Goal: Transaction & Acquisition: Purchase product/service

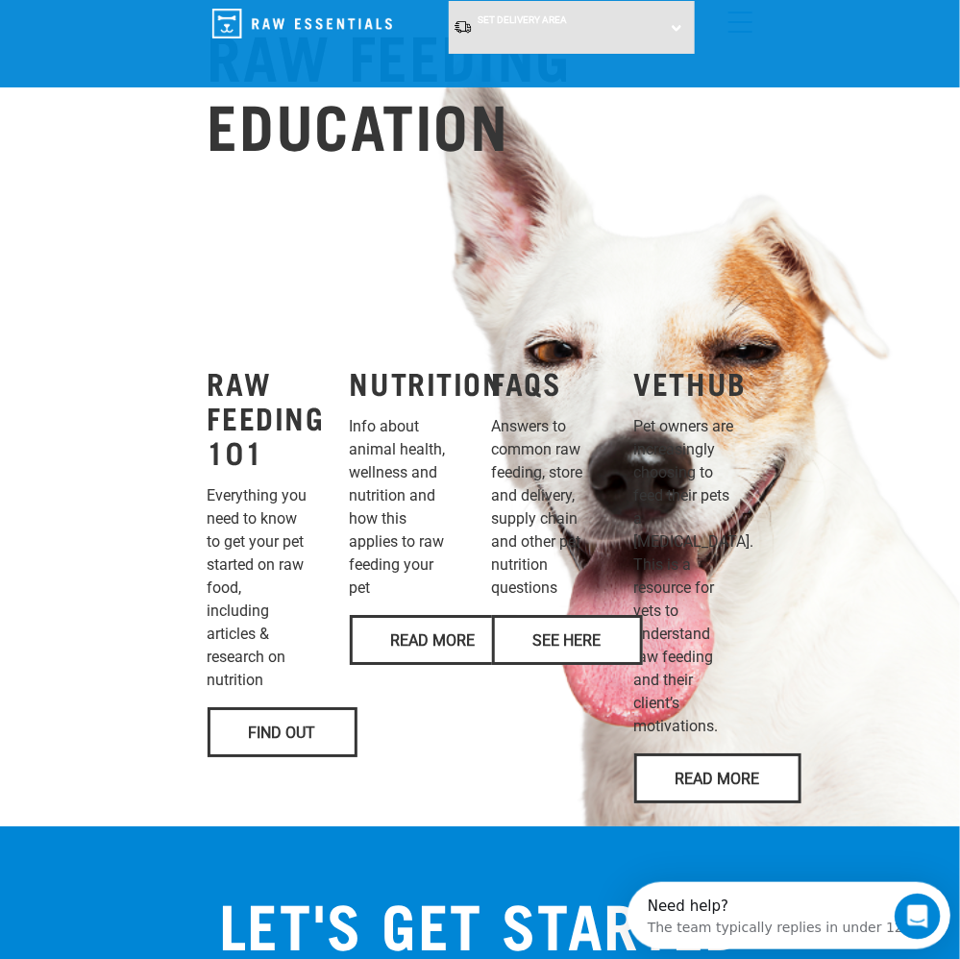
scroll to position [1538, 0]
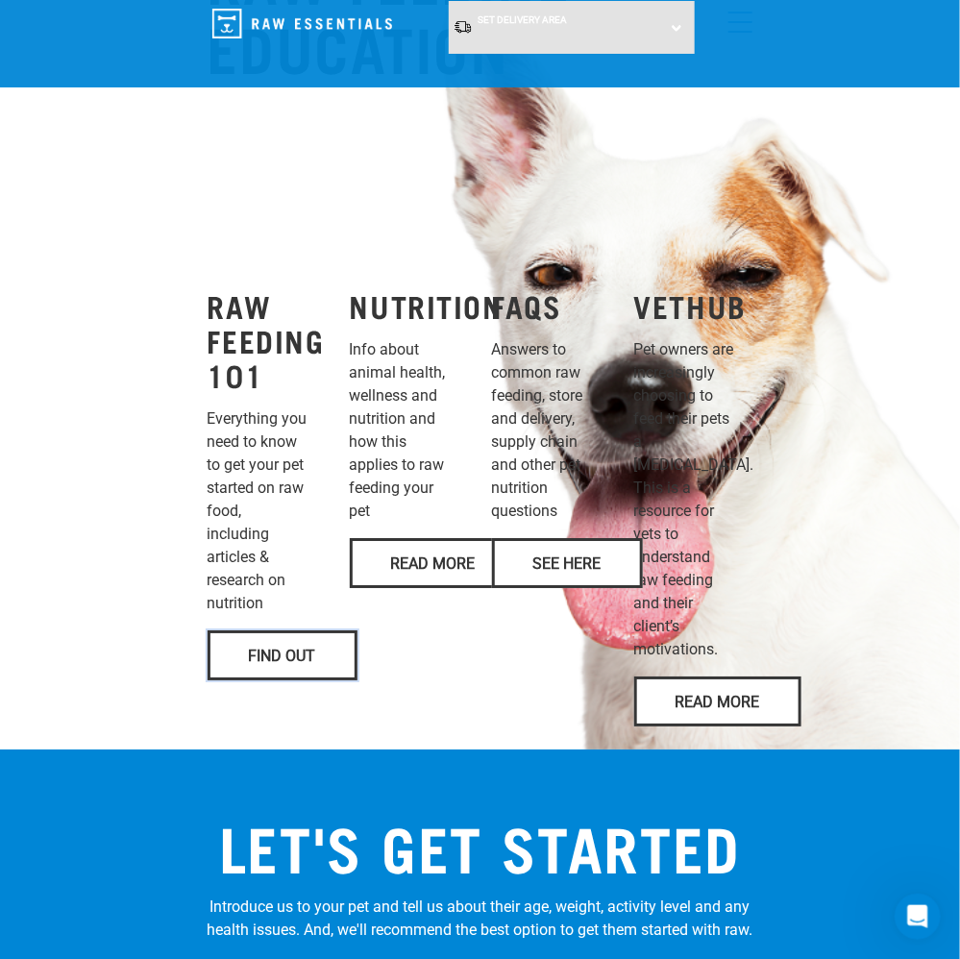
click at [305, 631] on link "Find Out" at bounding box center [283, 656] width 150 height 50
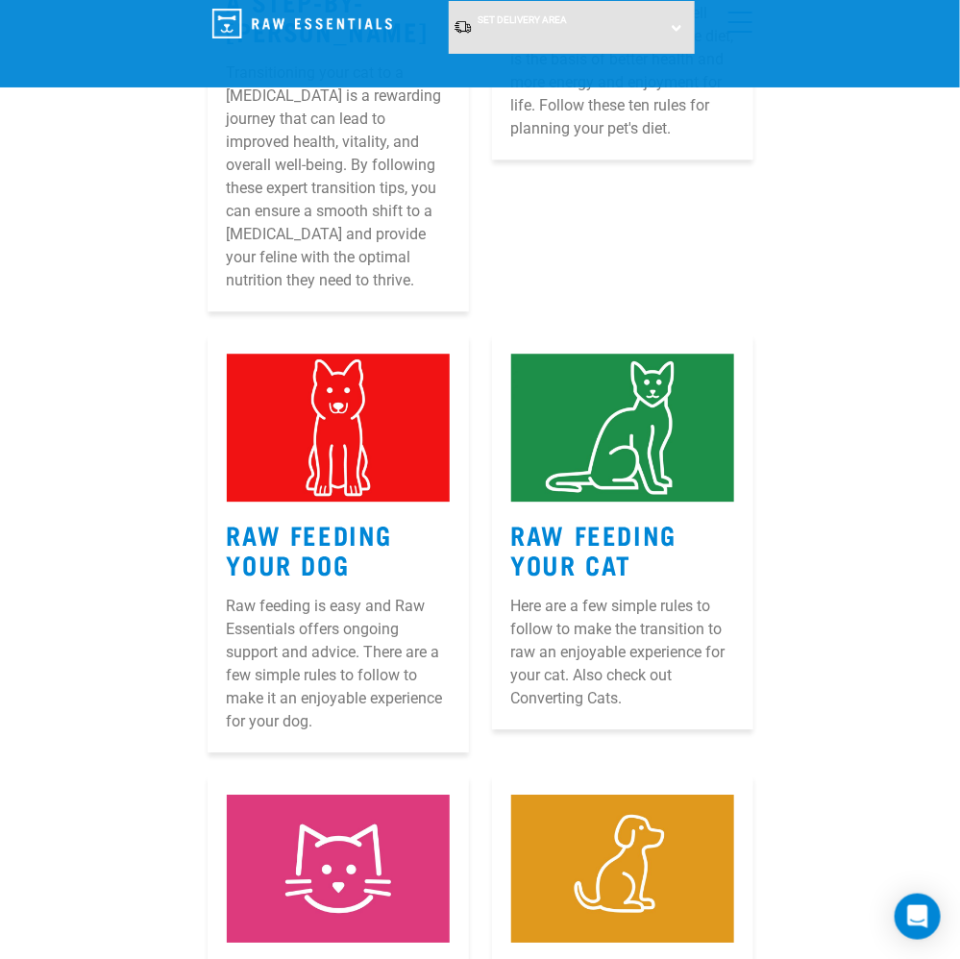
scroll to position [1250, 0]
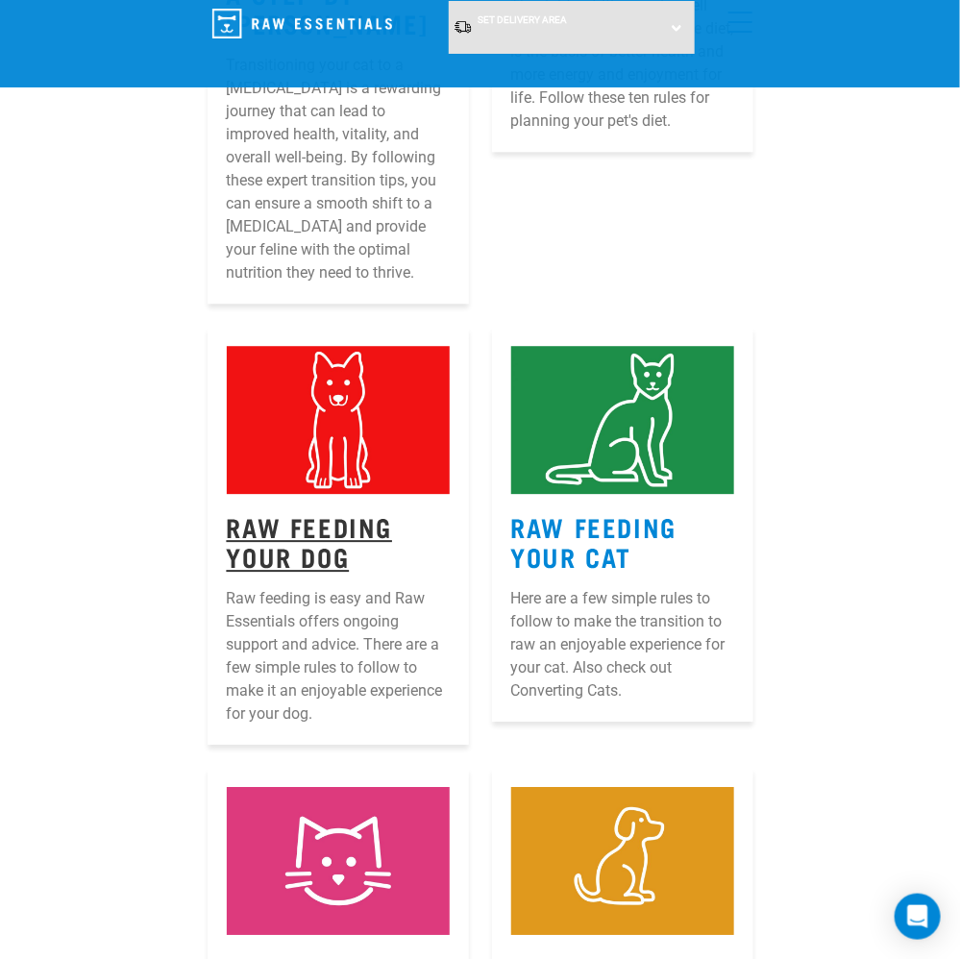
click at [331, 519] on link "Raw Feeding Your Dog" at bounding box center [310, 541] width 166 height 44
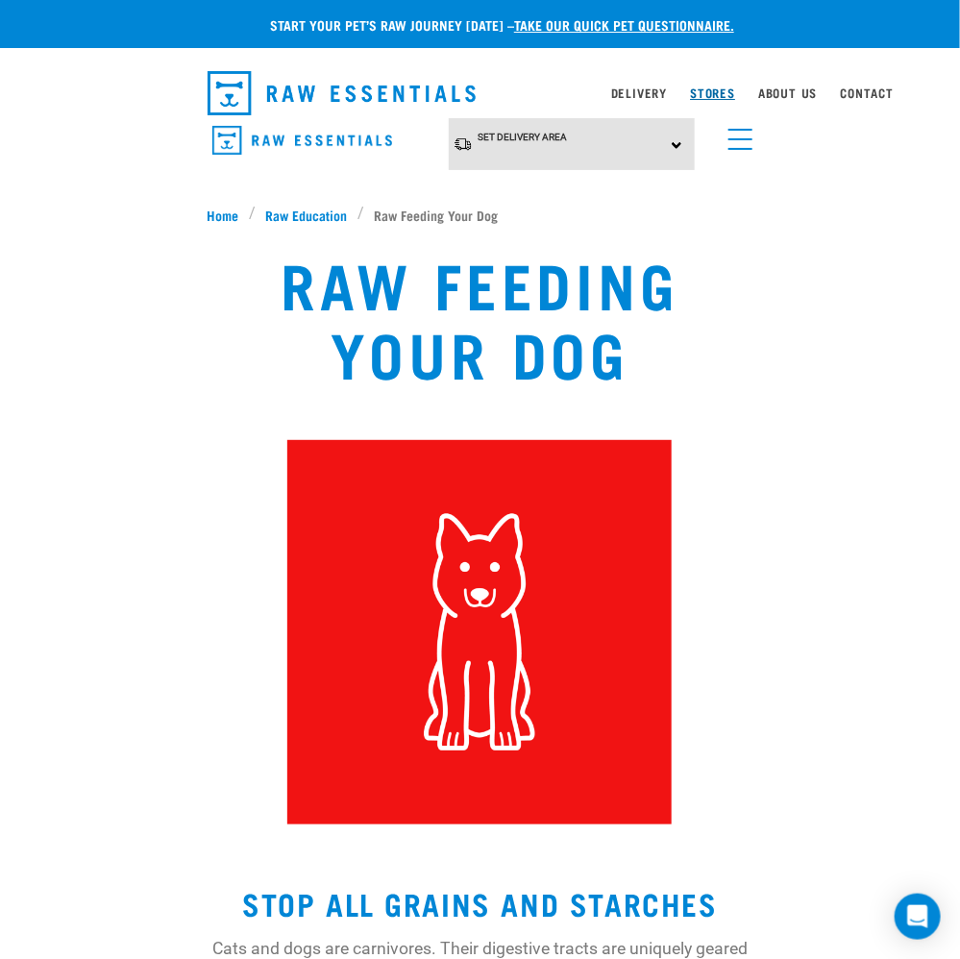
click at [718, 94] on link "Stores" at bounding box center [712, 92] width 45 height 7
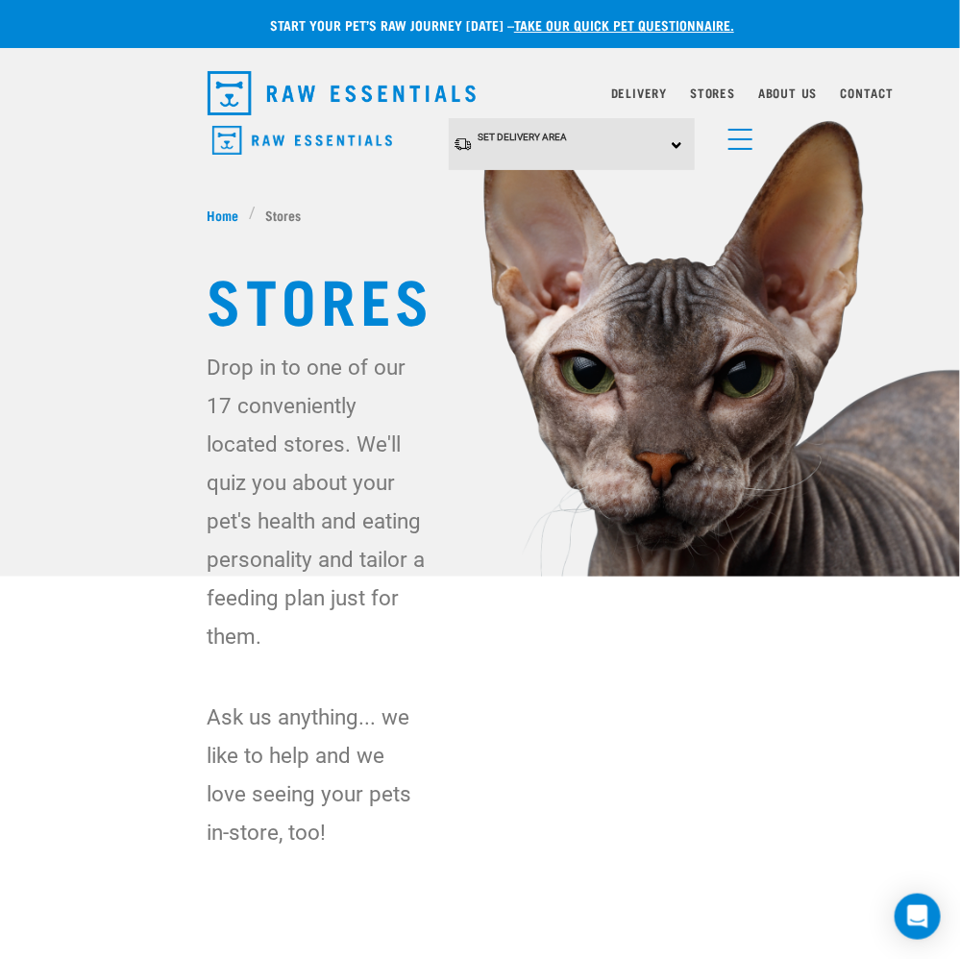
click at [291, 140] on img "dropdown navigation" at bounding box center [302, 141] width 180 height 30
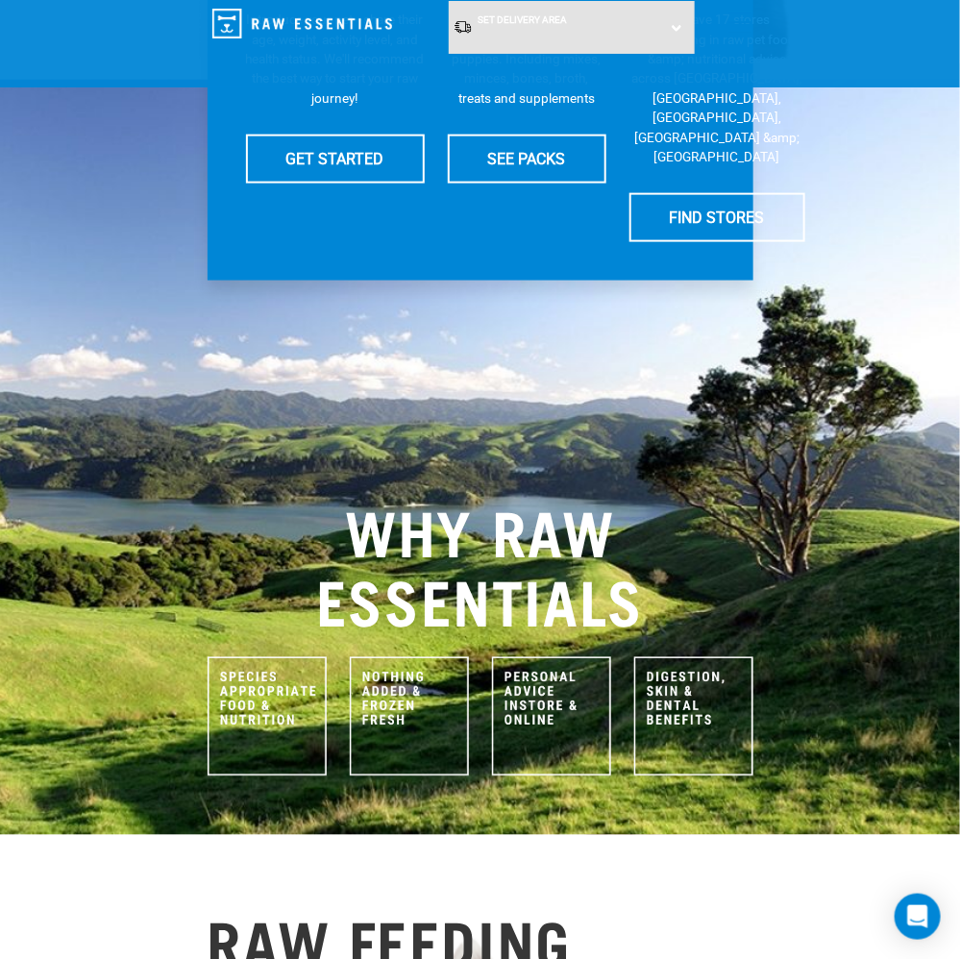
scroll to position [577, 0]
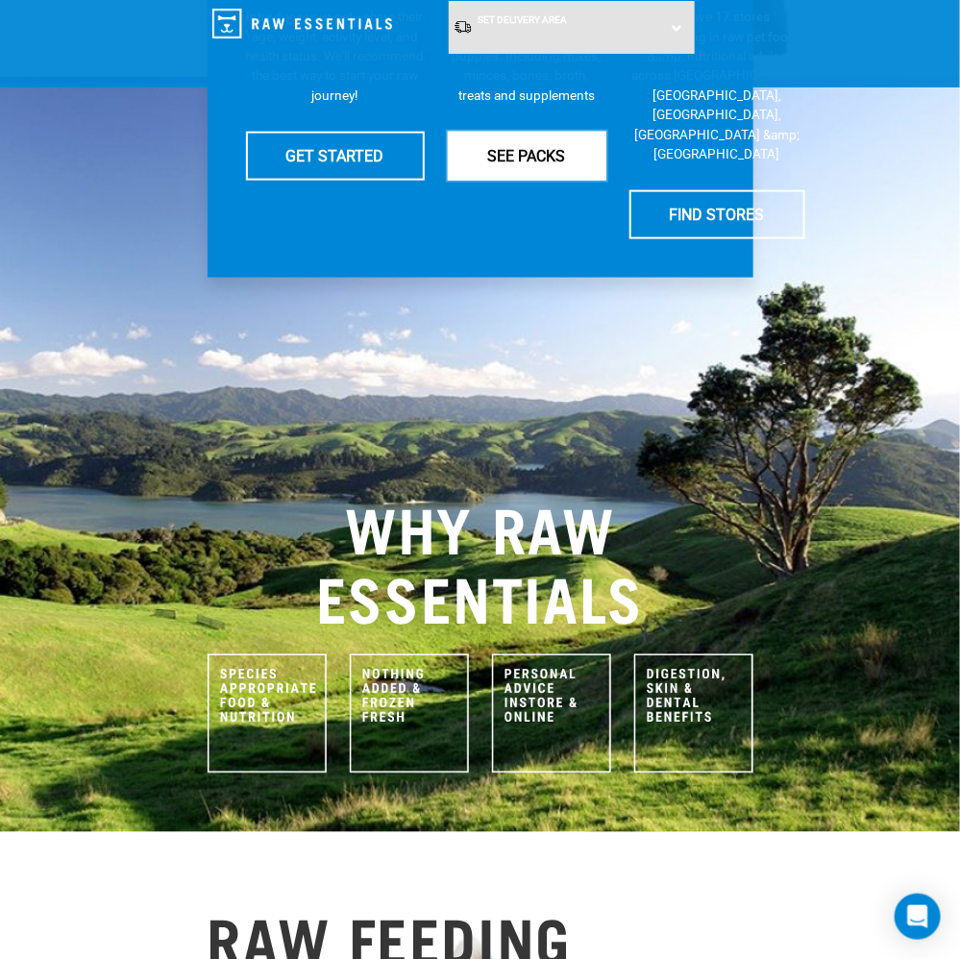
click at [541, 160] on link "SEE PACKS" at bounding box center [527, 156] width 159 height 48
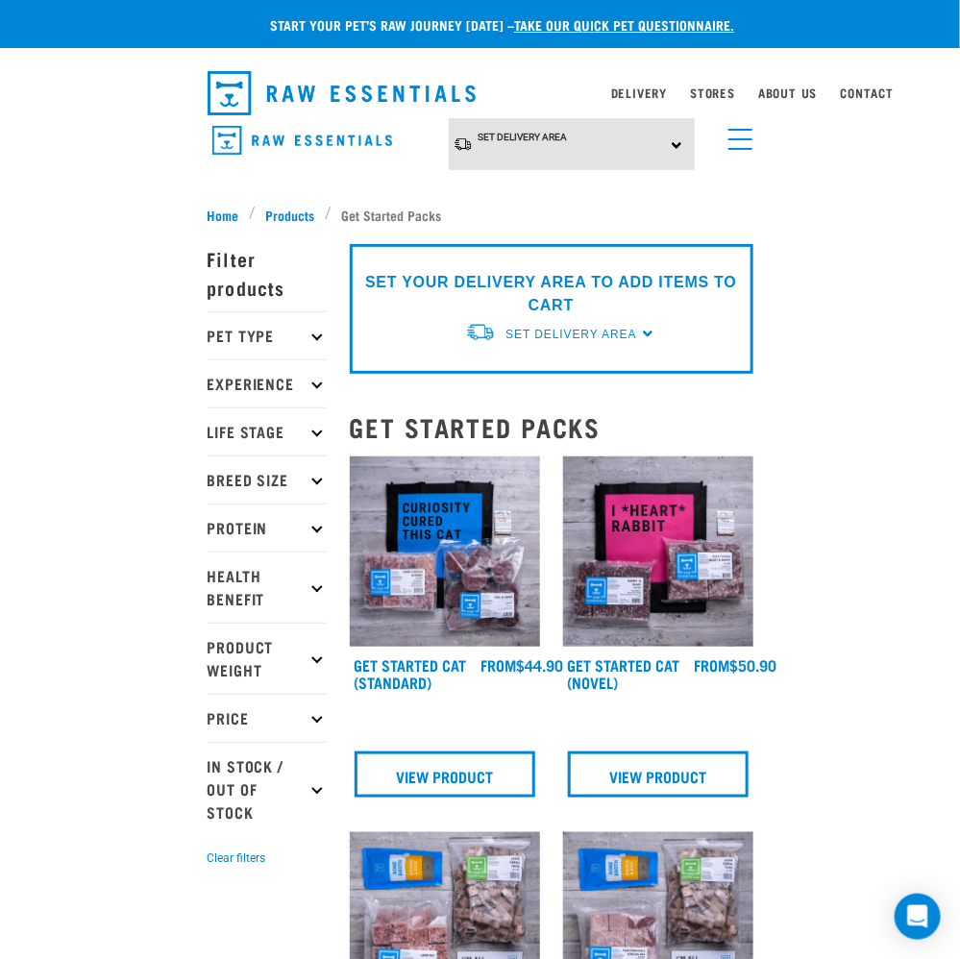
click at [269, 336] on p "Pet Type" at bounding box center [267, 335] width 119 height 48
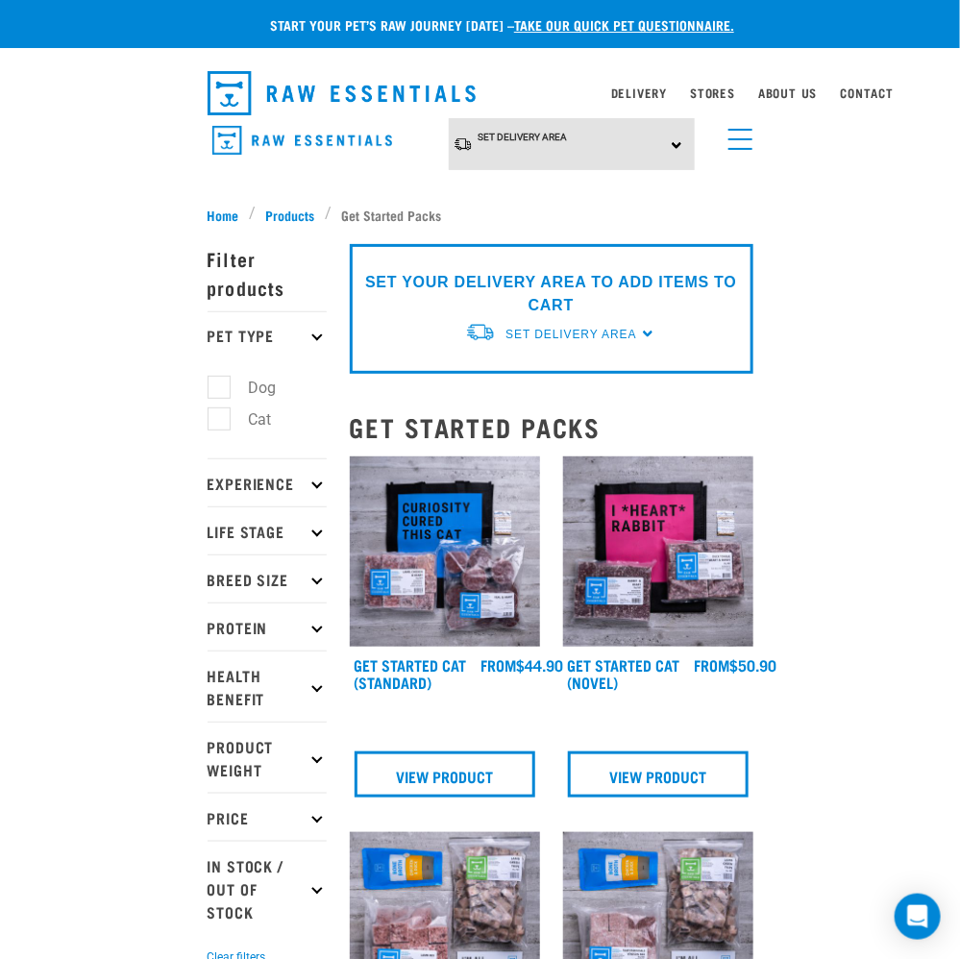
click at [267, 383] on label "Dog" at bounding box center [251, 388] width 66 height 24
click at [220, 383] on input "Dog" at bounding box center [214, 385] width 12 height 12
checkbox input "true"
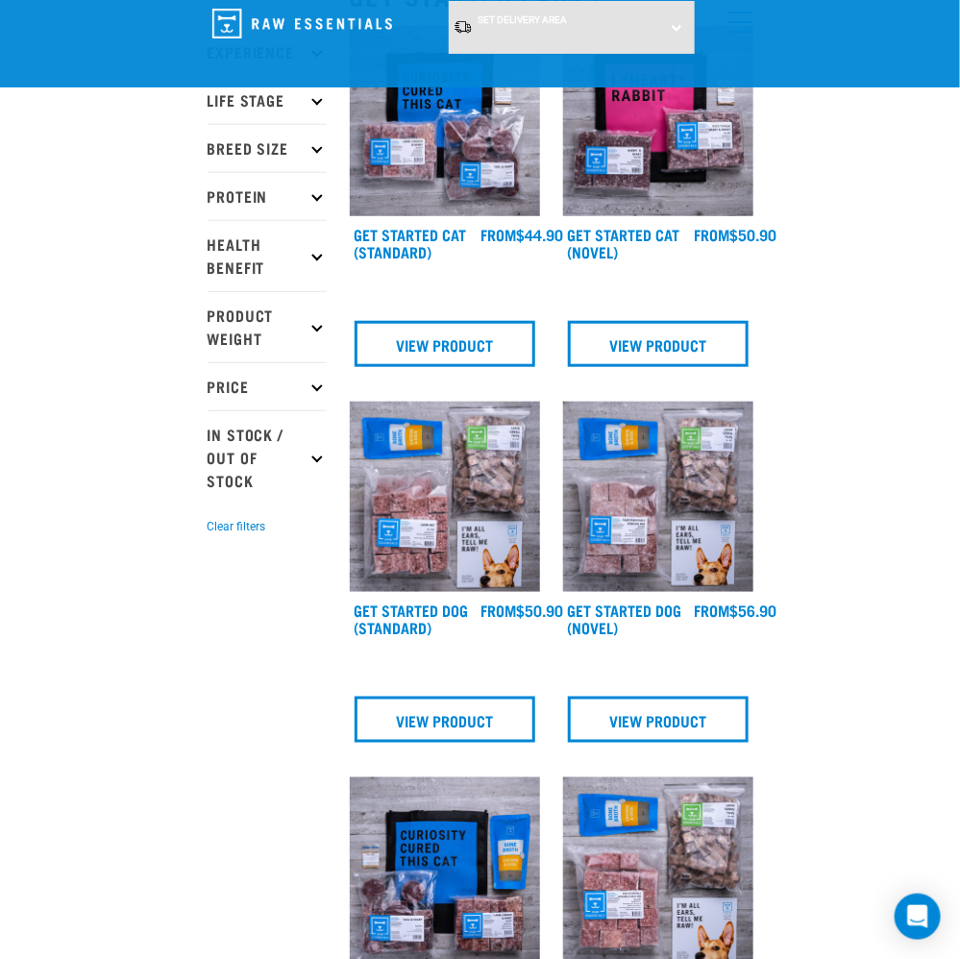
scroll to position [288, 0]
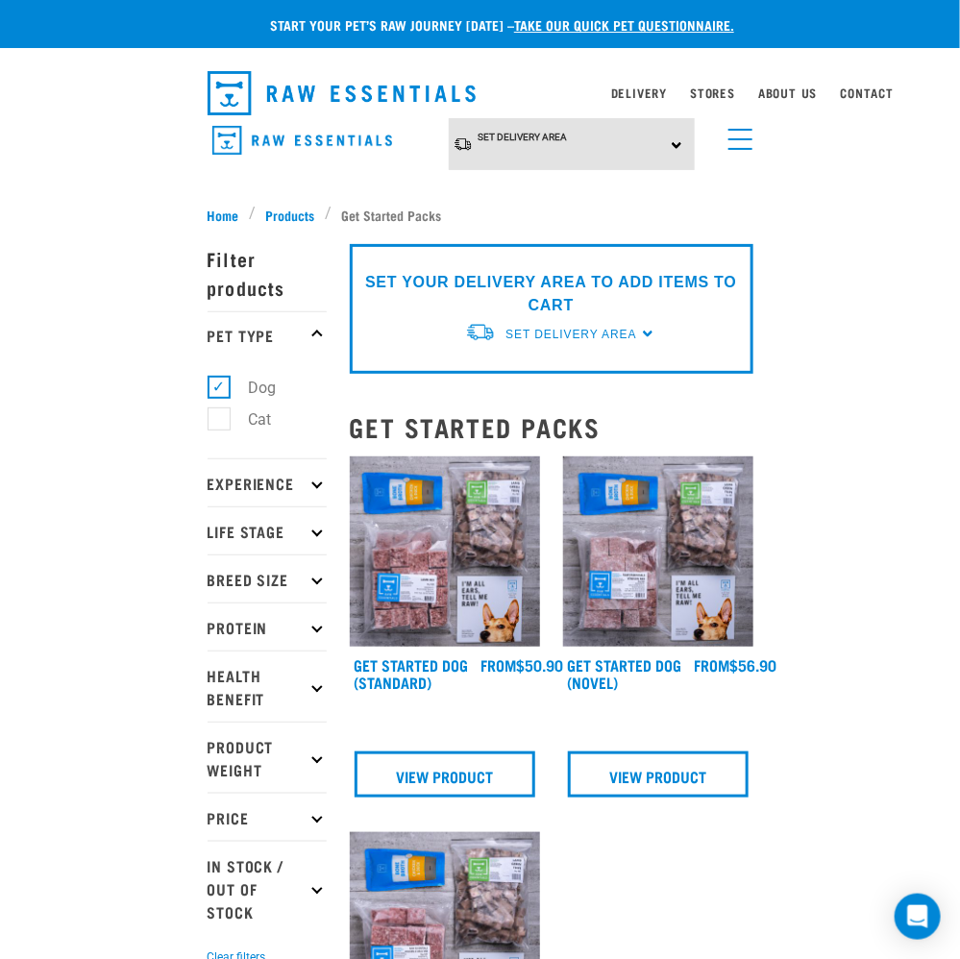
click at [279, 486] on p "Experience" at bounding box center [267, 483] width 119 height 48
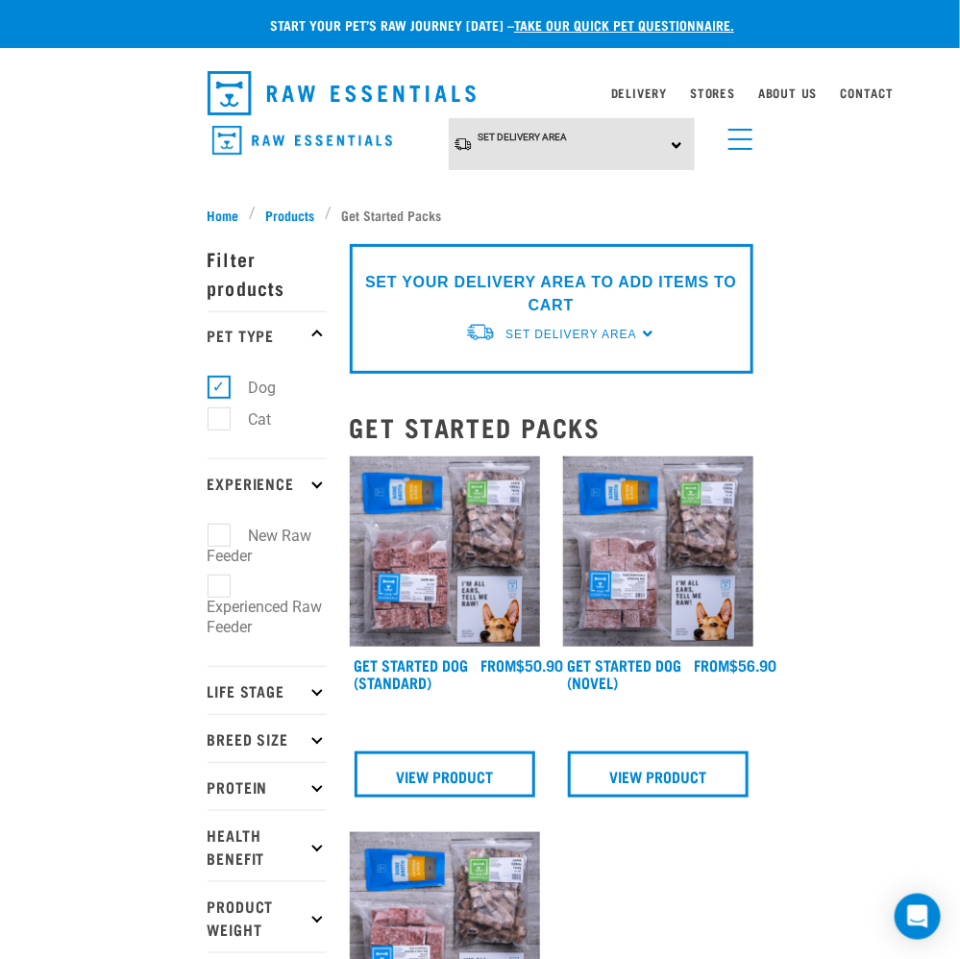
click at [237, 534] on label "New Raw Feeder" at bounding box center [260, 546] width 105 height 44
click at [220, 534] on input "New Raw Feeder" at bounding box center [214, 532] width 12 height 12
checkbox input "true"
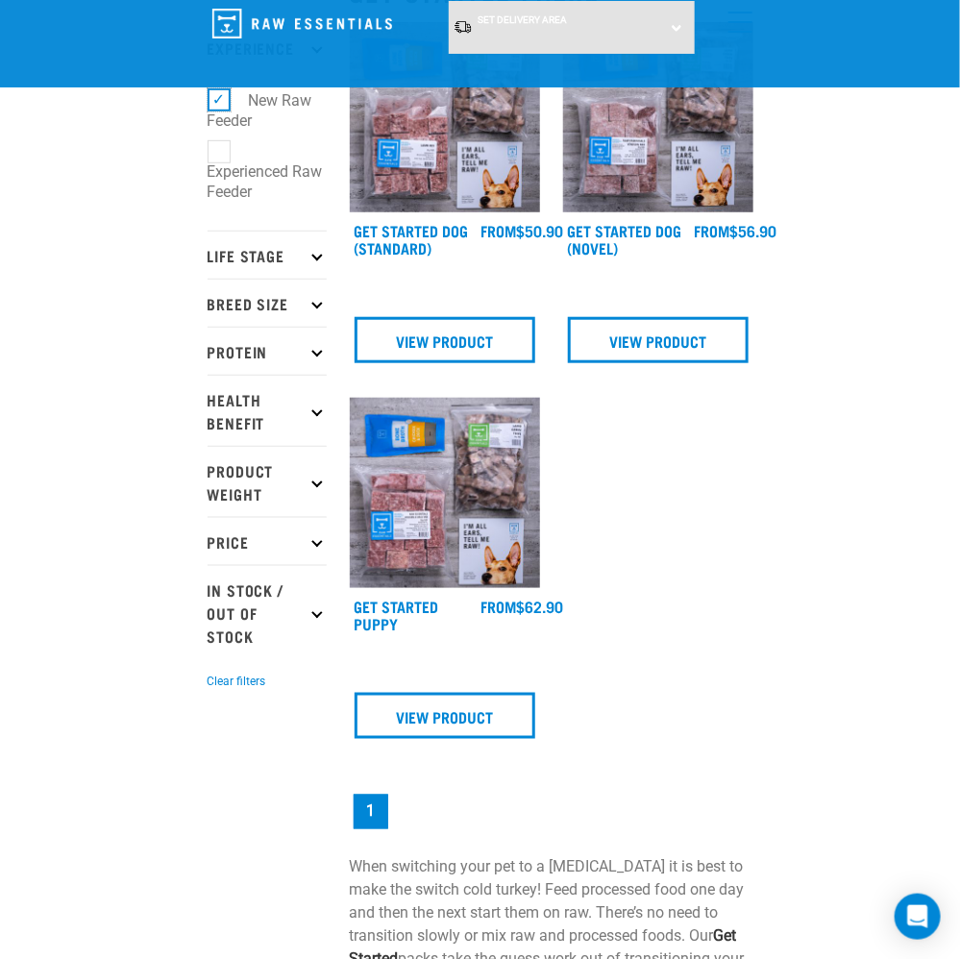
scroll to position [385, 0]
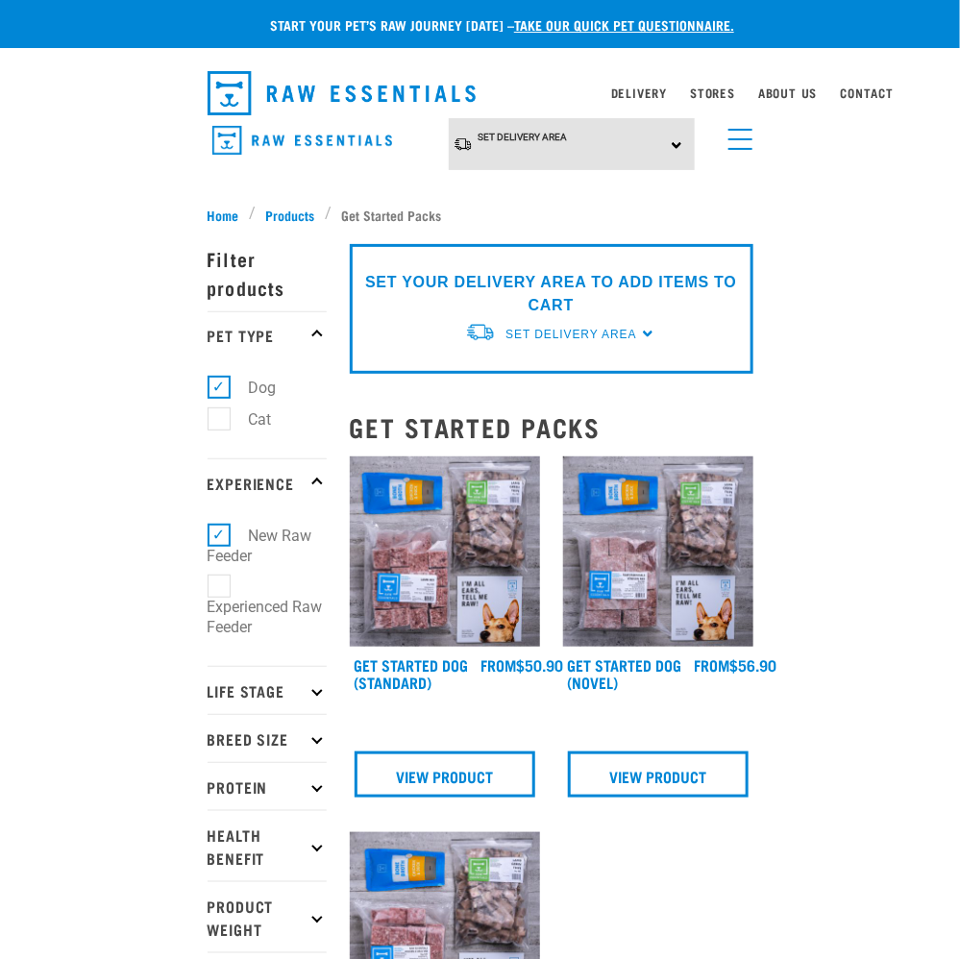
click at [259, 170] on nav "Set Delivery Area North Island South Island Dog Shop All Dog Cat" at bounding box center [480, 156] width 960 height 77
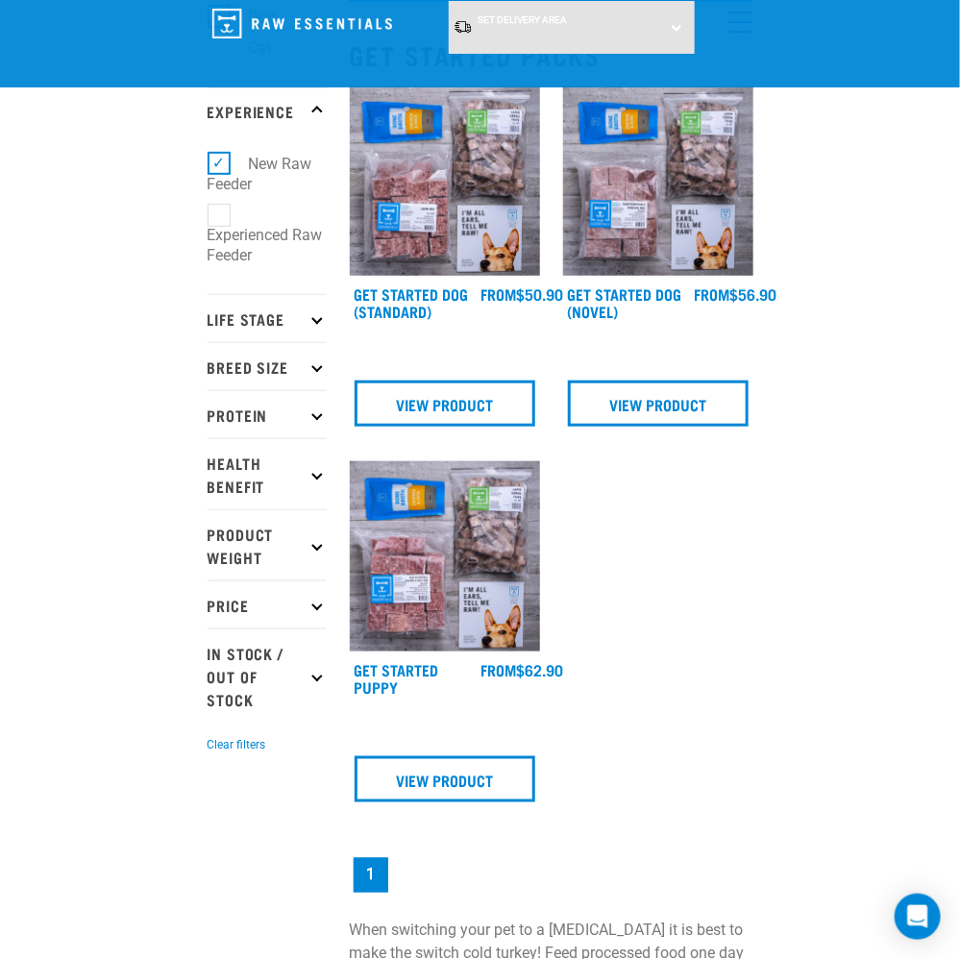
scroll to position [288, 0]
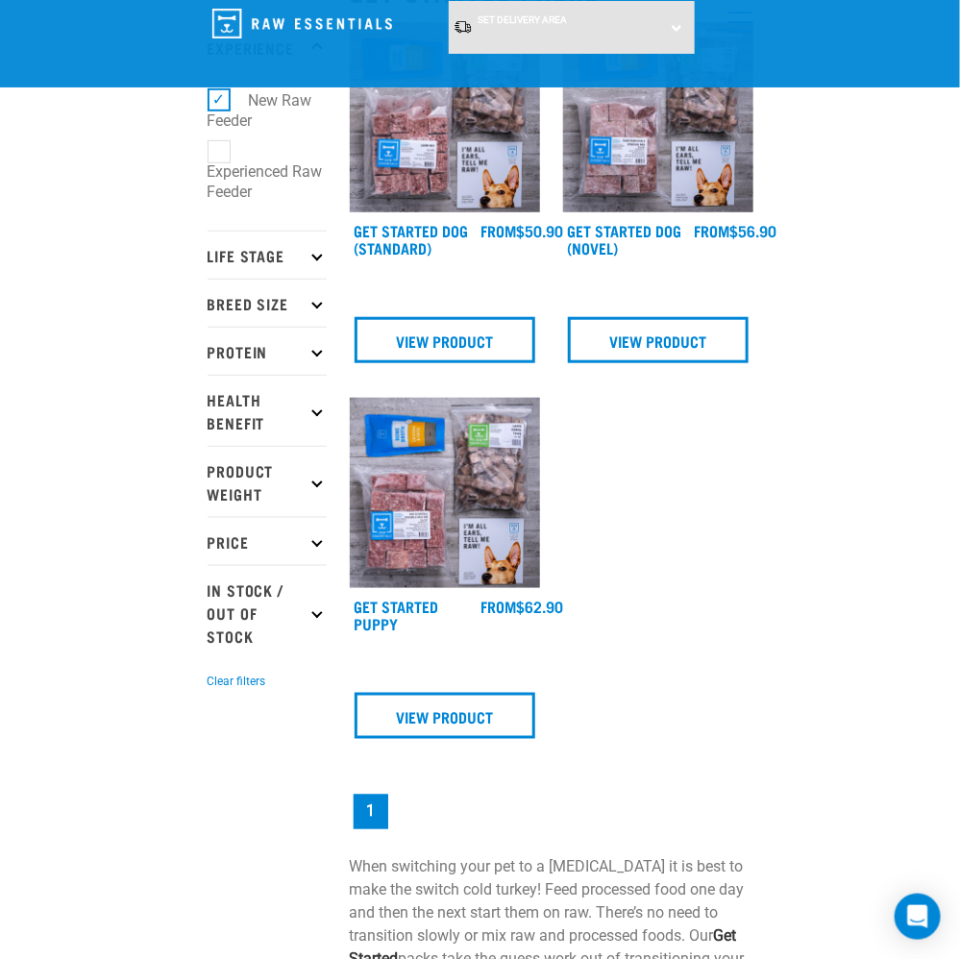
click at [272, 267] on p "Life Stage" at bounding box center [267, 255] width 119 height 48
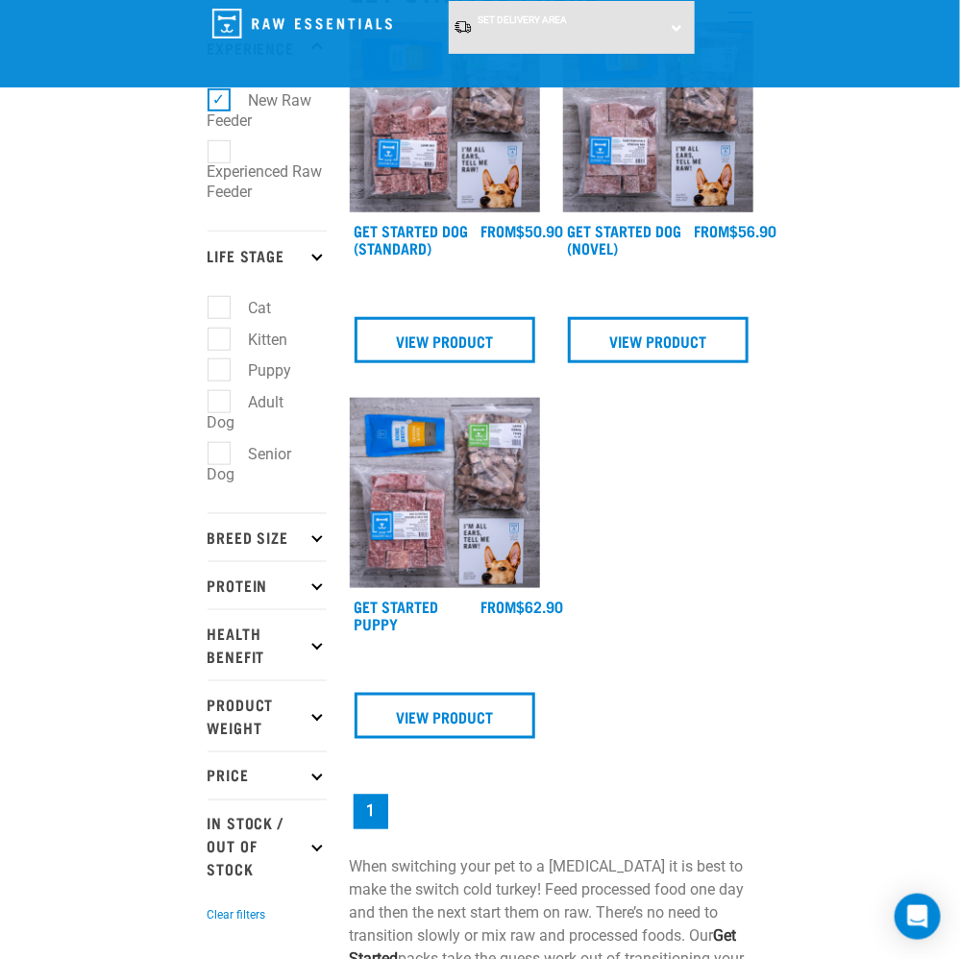
click at [224, 406] on label "Adult Dog" at bounding box center [246, 412] width 77 height 44
click at [220, 406] on input "Adult Dog" at bounding box center [214, 399] width 12 height 12
checkbox input "true"
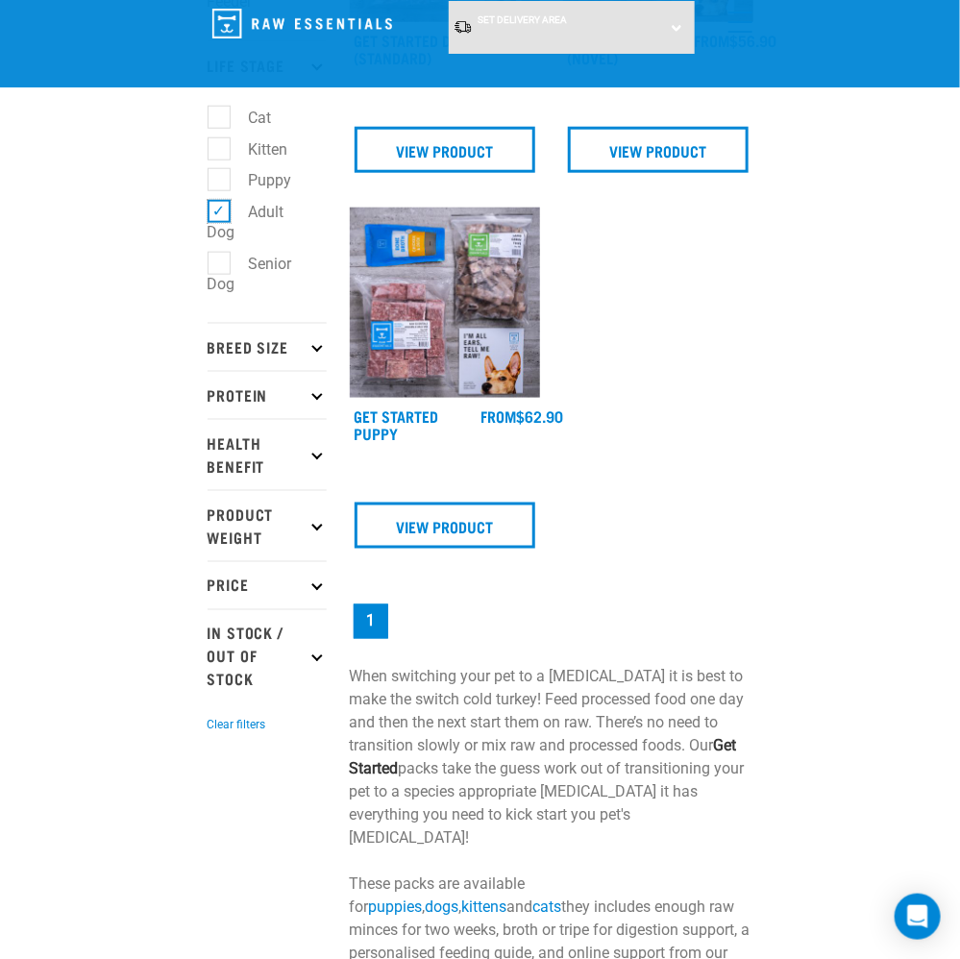
scroll to position [481, 0]
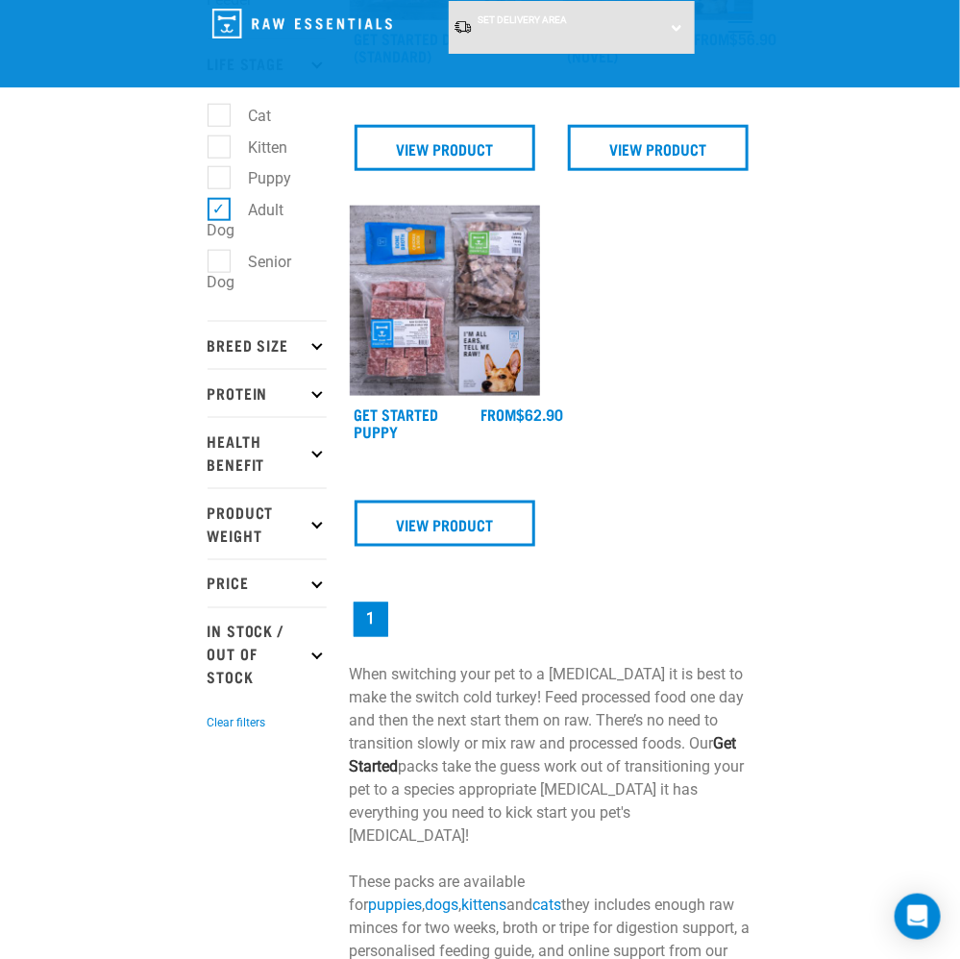
click at [255, 342] on p "Breed Size" at bounding box center [267, 345] width 119 height 48
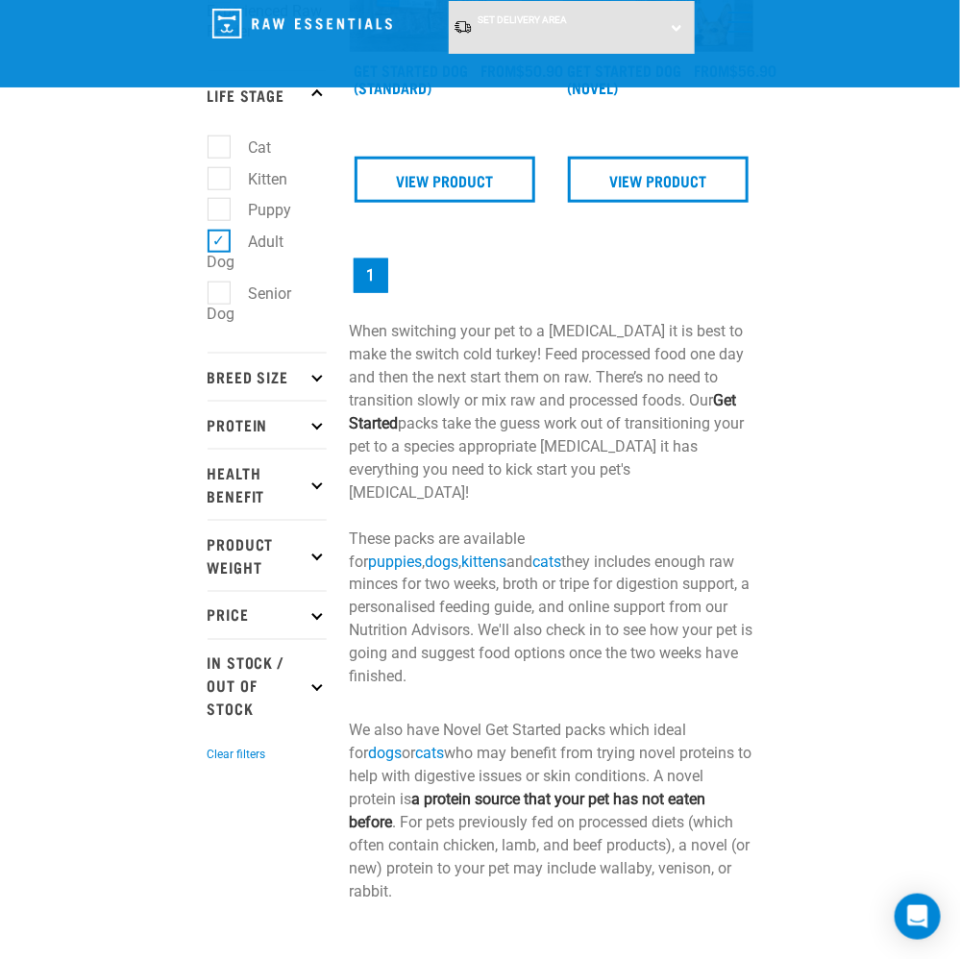
scroll to position [481, 0]
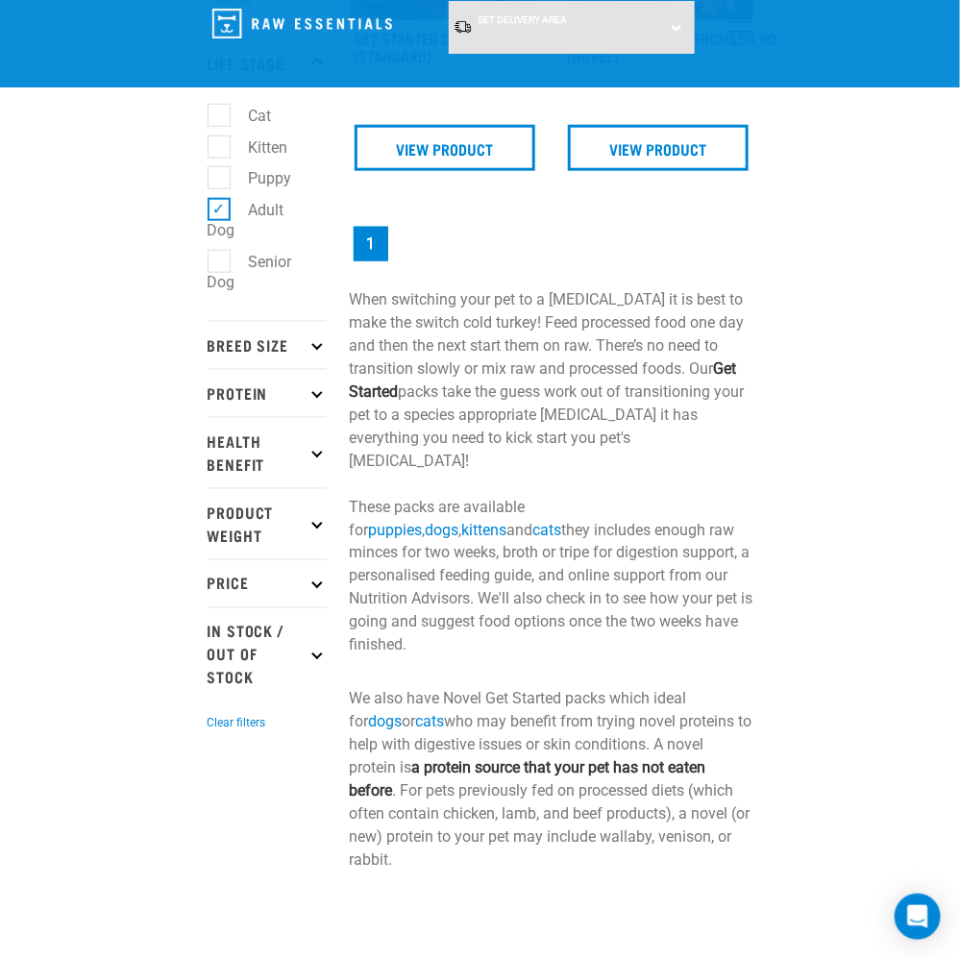
click at [242, 352] on p "Breed Size" at bounding box center [267, 345] width 119 height 48
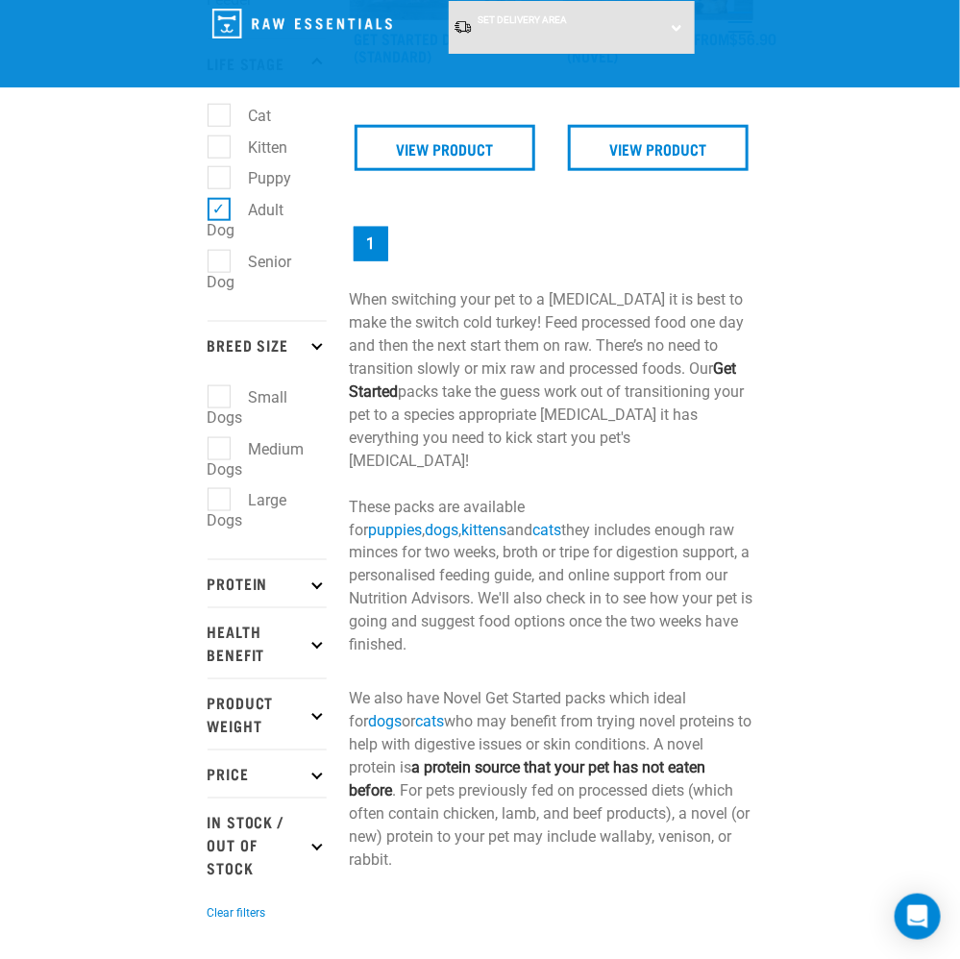
click at [227, 461] on label "Medium Dogs" at bounding box center [256, 459] width 97 height 44
click at [220, 452] on input "Medium Dogs" at bounding box center [214, 445] width 12 height 12
checkbox input "true"
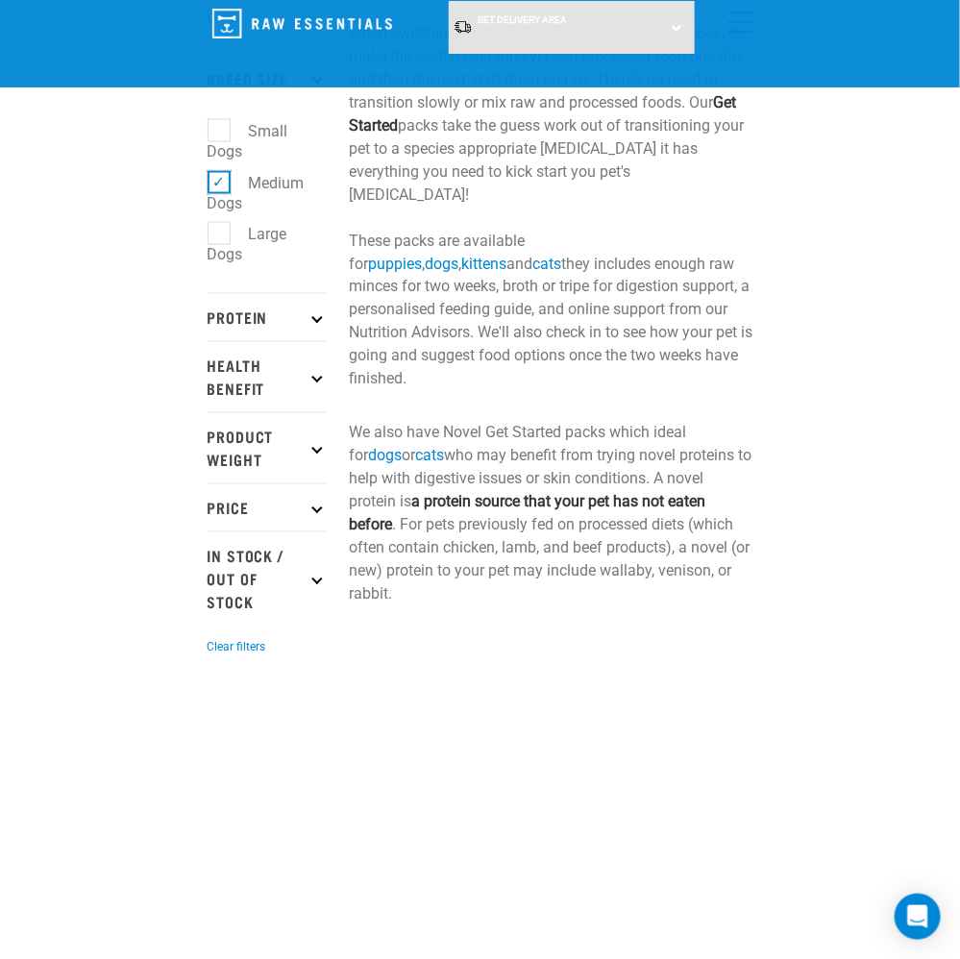
scroll to position [769, 0]
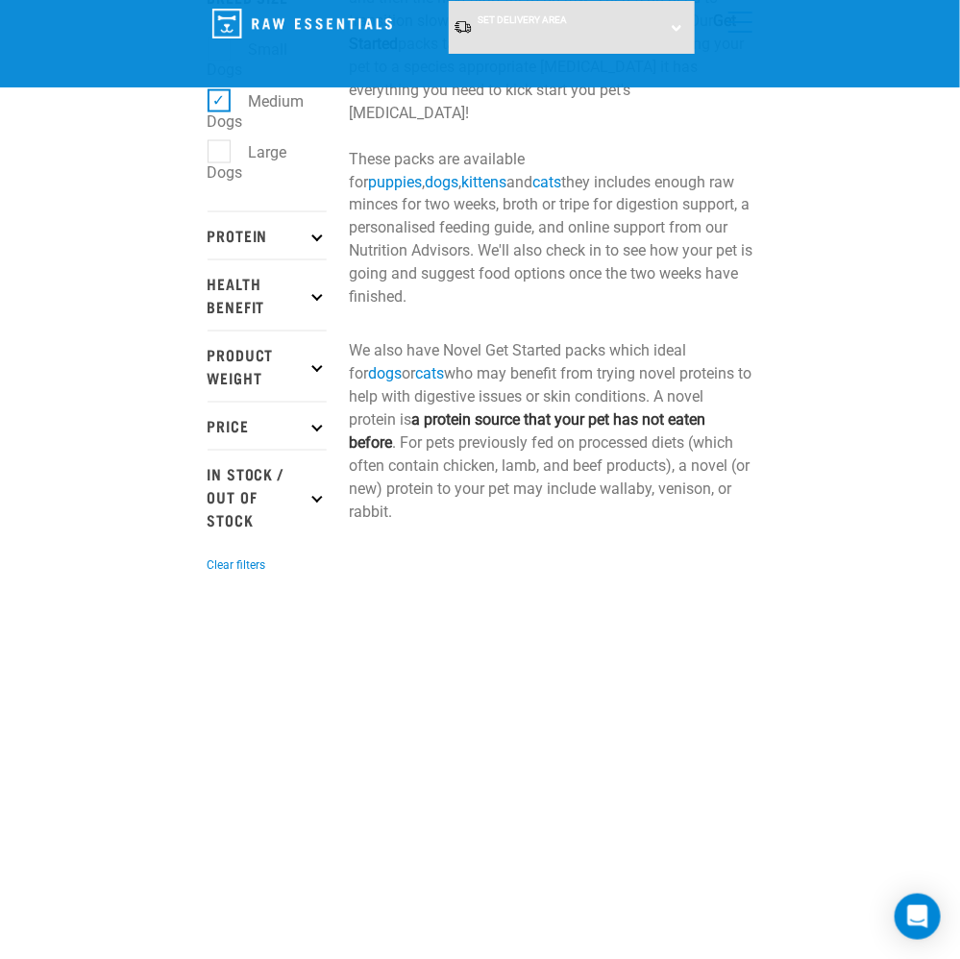
scroll to position [865, 0]
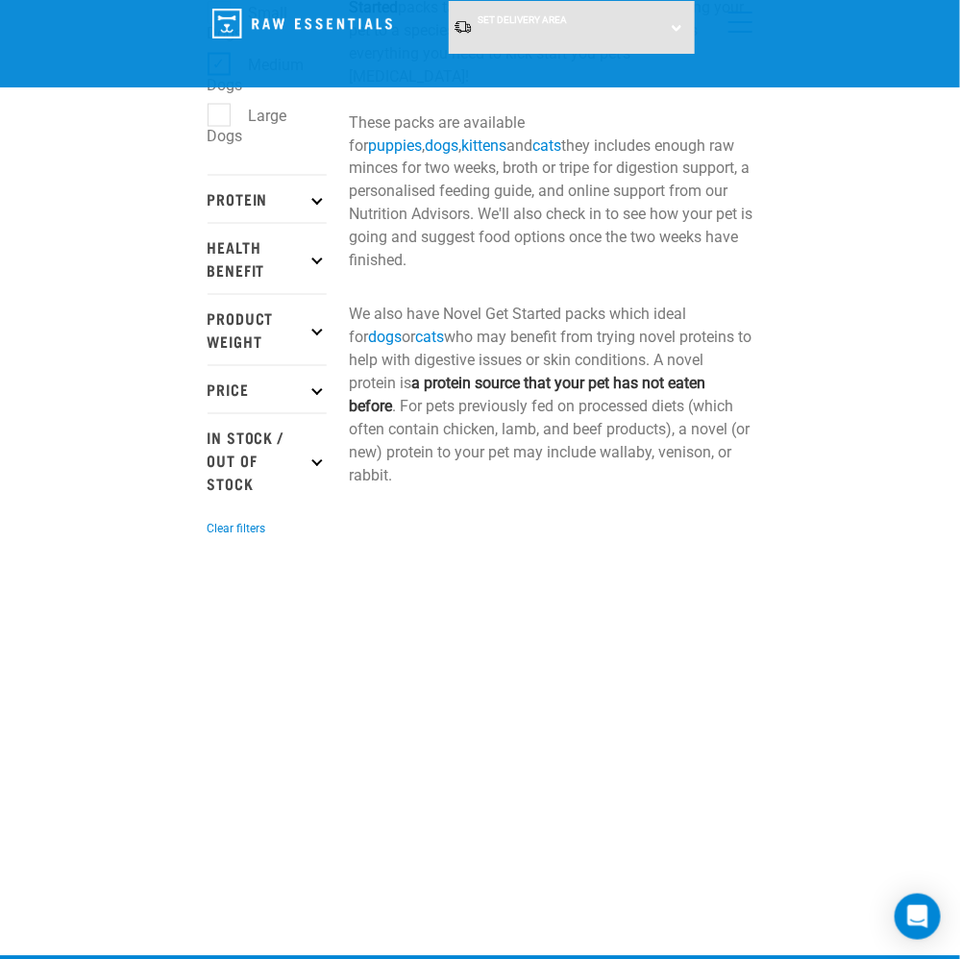
click at [260, 211] on p "Protein" at bounding box center [267, 199] width 119 height 48
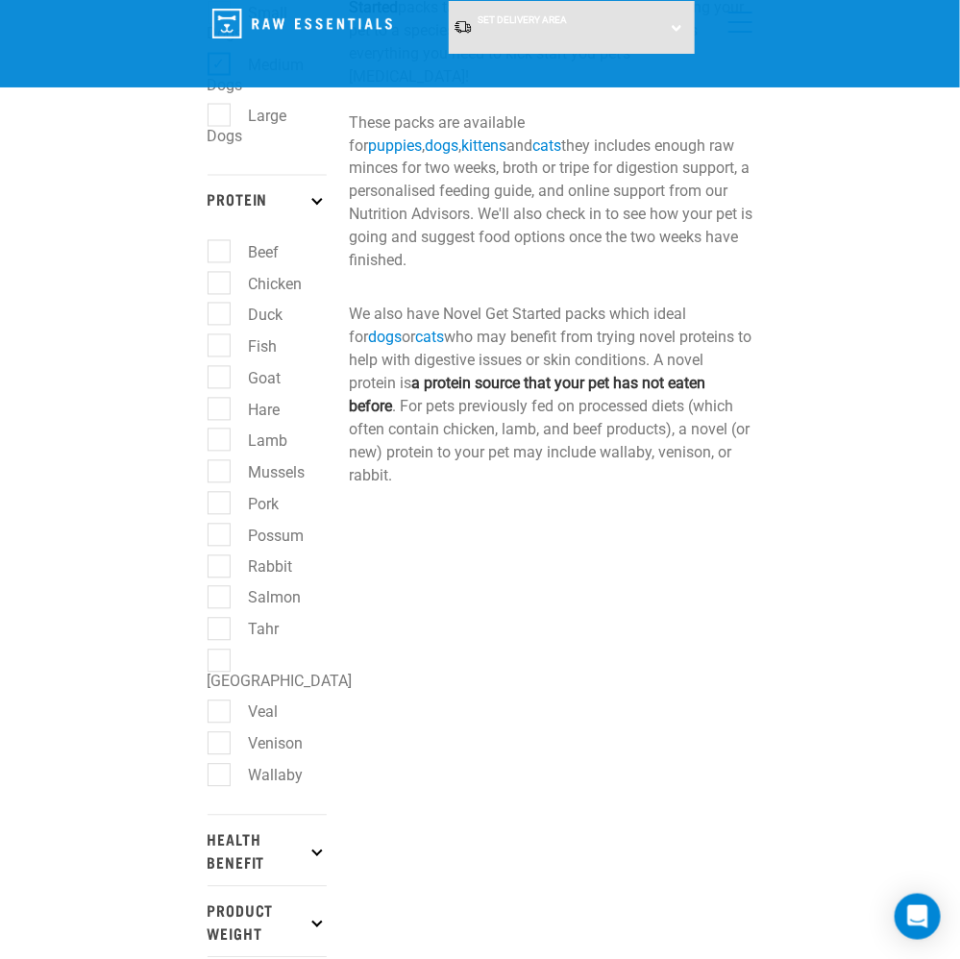
click at [229, 257] on label "Beef" at bounding box center [252, 252] width 69 height 24
click at [220, 255] on input "Beef" at bounding box center [214, 248] width 12 height 12
checkbox input "true"
click at [222, 286] on label "Chicken" at bounding box center [264, 284] width 92 height 24
click at [220, 286] on input "Chicken" at bounding box center [214, 280] width 12 height 12
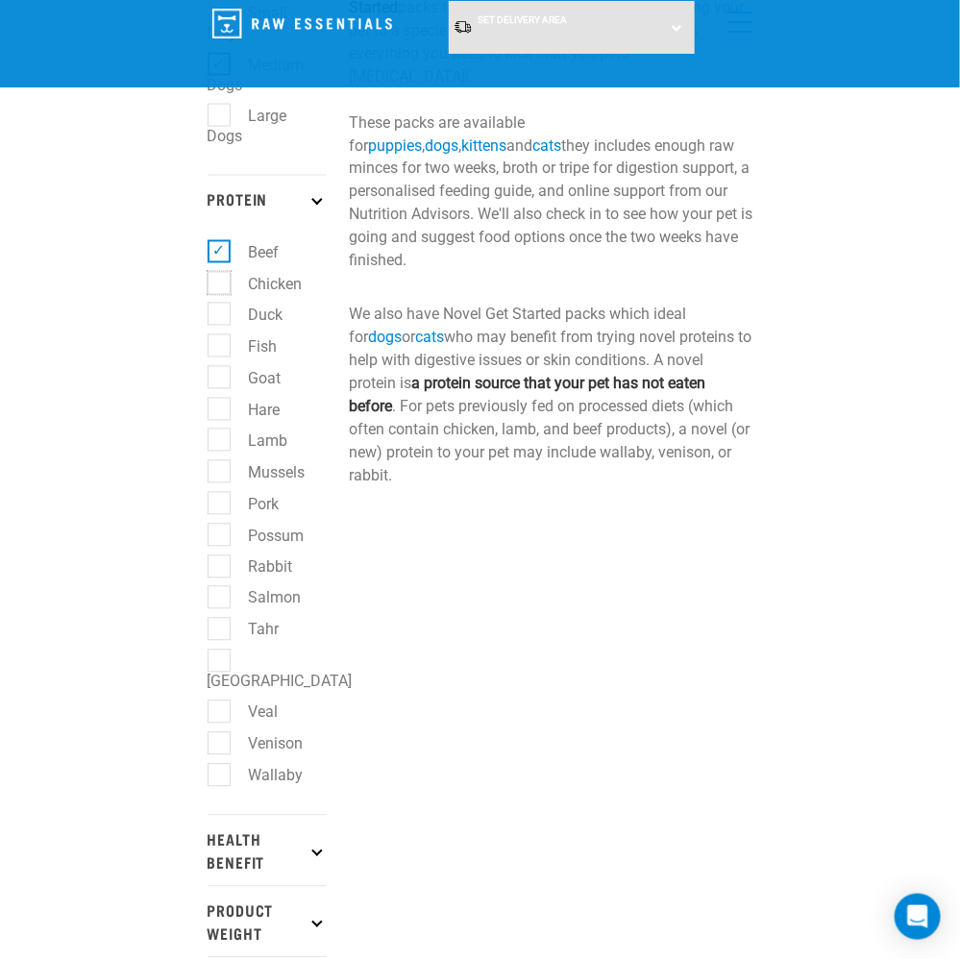
checkbox input "true"
click at [220, 327] on label "Duck" at bounding box center [254, 315] width 73 height 24
click at [220, 318] on input "Duck" at bounding box center [214, 312] width 12 height 12
checkbox input "true"
click at [220, 359] on label "Fish" at bounding box center [251, 347] width 67 height 24
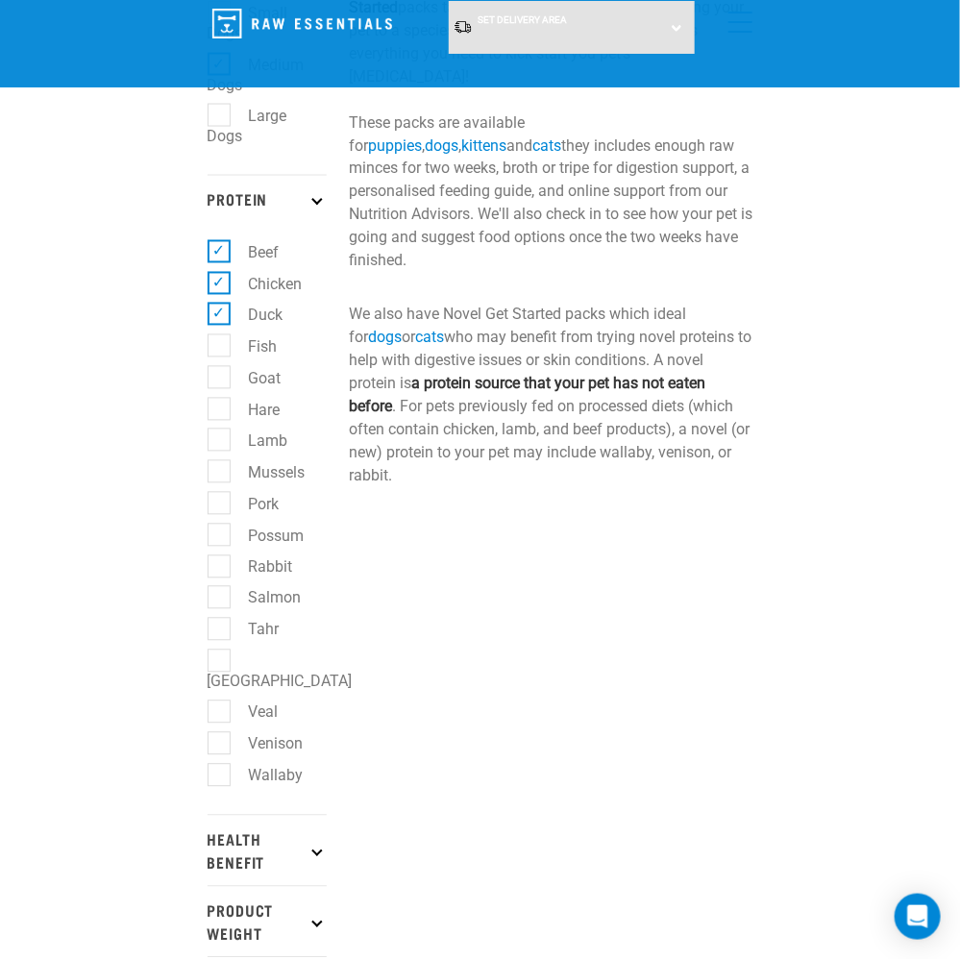
click at [220, 350] on input "Fish" at bounding box center [214, 343] width 12 height 12
checkbox input "true"
click at [220, 385] on label "Goat" at bounding box center [253, 378] width 71 height 24
click at [220, 381] on input "Goat" at bounding box center [214, 374] width 12 height 12
checkbox input "true"
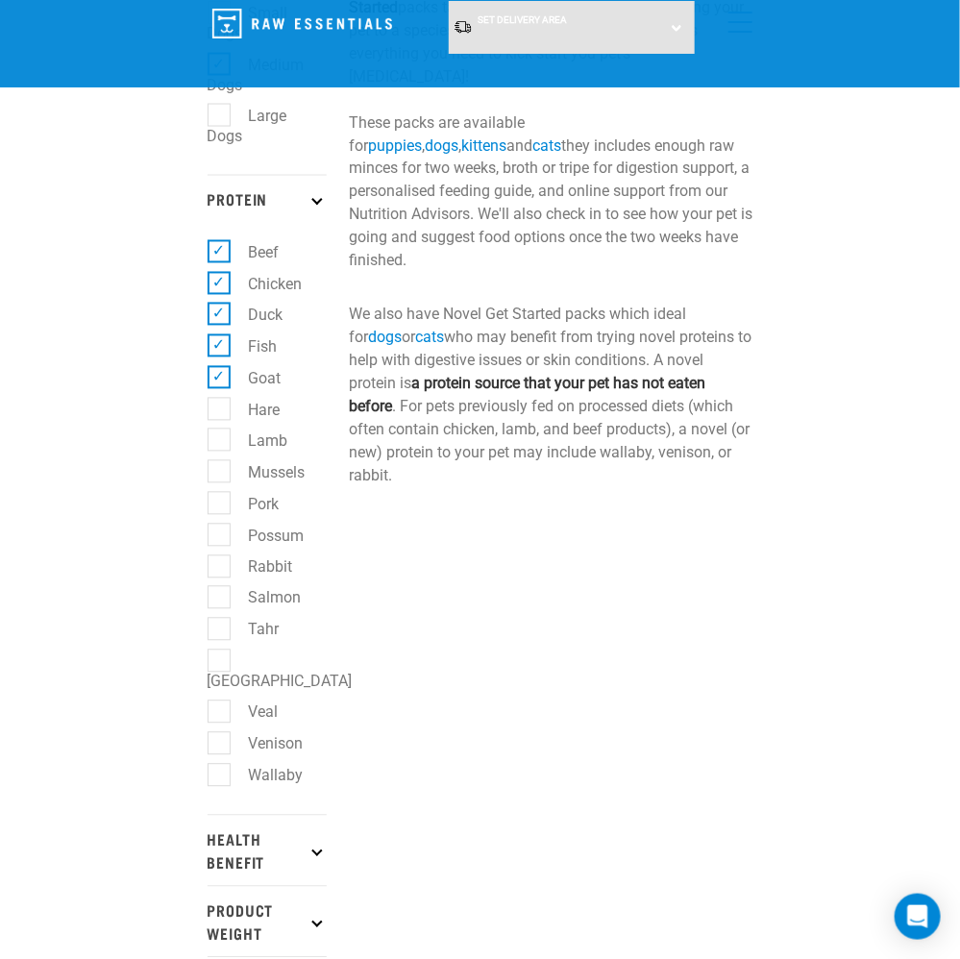
click at [218, 453] on label "Lamb" at bounding box center [257, 441] width 78 height 24
click at [217, 444] on input "Lamb" at bounding box center [214, 438] width 12 height 12
checkbox input "true"
click at [227, 484] on label "Mussels" at bounding box center [265, 472] width 95 height 24
click at [220, 476] on input "Mussels" at bounding box center [214, 469] width 12 height 12
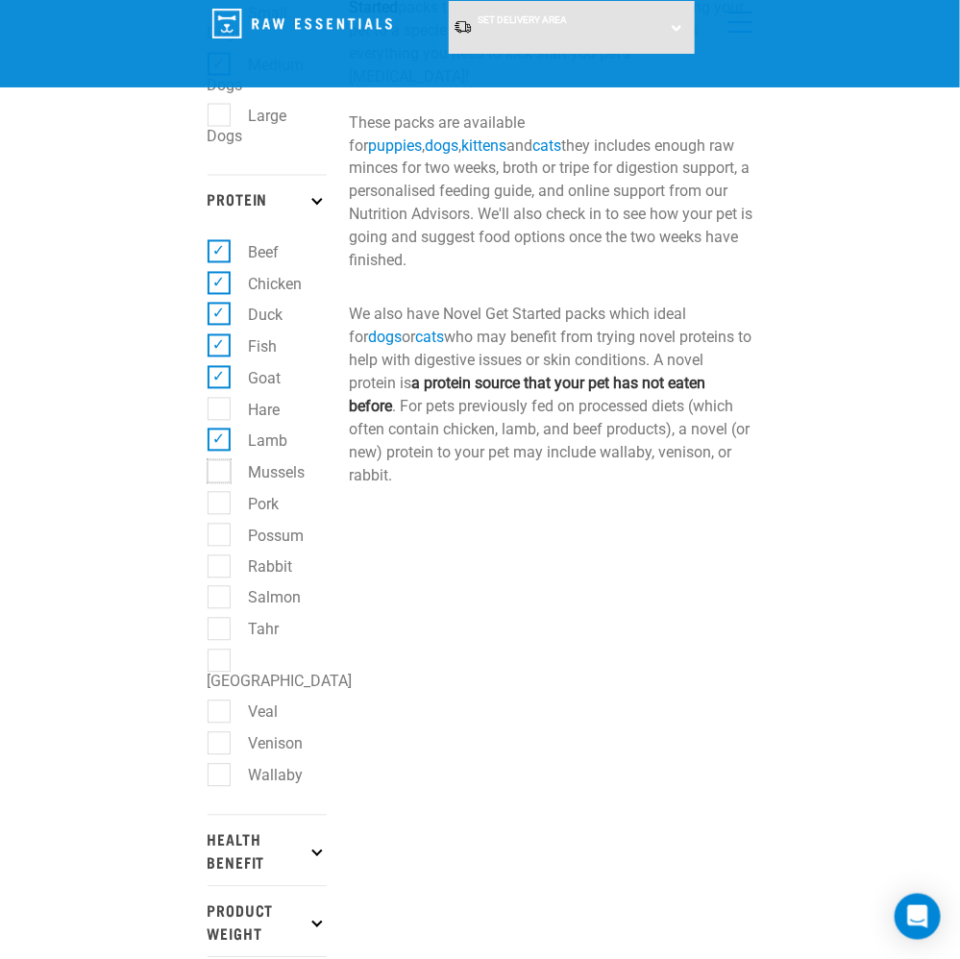
checkbox input "true"
click at [226, 510] on label "Pork" at bounding box center [252, 504] width 69 height 24
click at [220, 507] on input "Pork" at bounding box center [214, 500] width 12 height 12
checkbox input "true"
click at [223, 580] on label "Rabbit" at bounding box center [259, 568] width 83 height 24
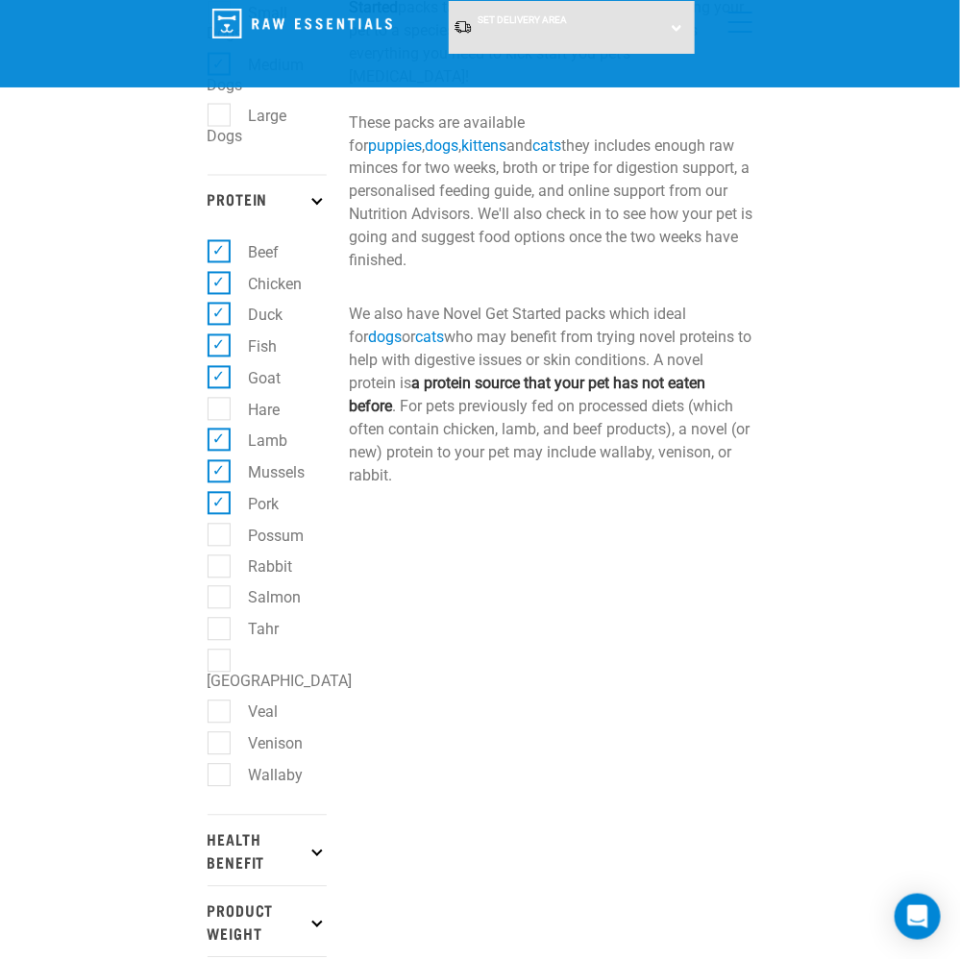
click at [220, 570] on input "Rabbit" at bounding box center [214, 564] width 12 height 12
checkbox input "true"
click at [223, 607] on label "Salmon" at bounding box center [263, 598] width 91 height 24
click at [220, 602] on input "Salmon" at bounding box center [214, 595] width 12 height 12
checkbox input "true"
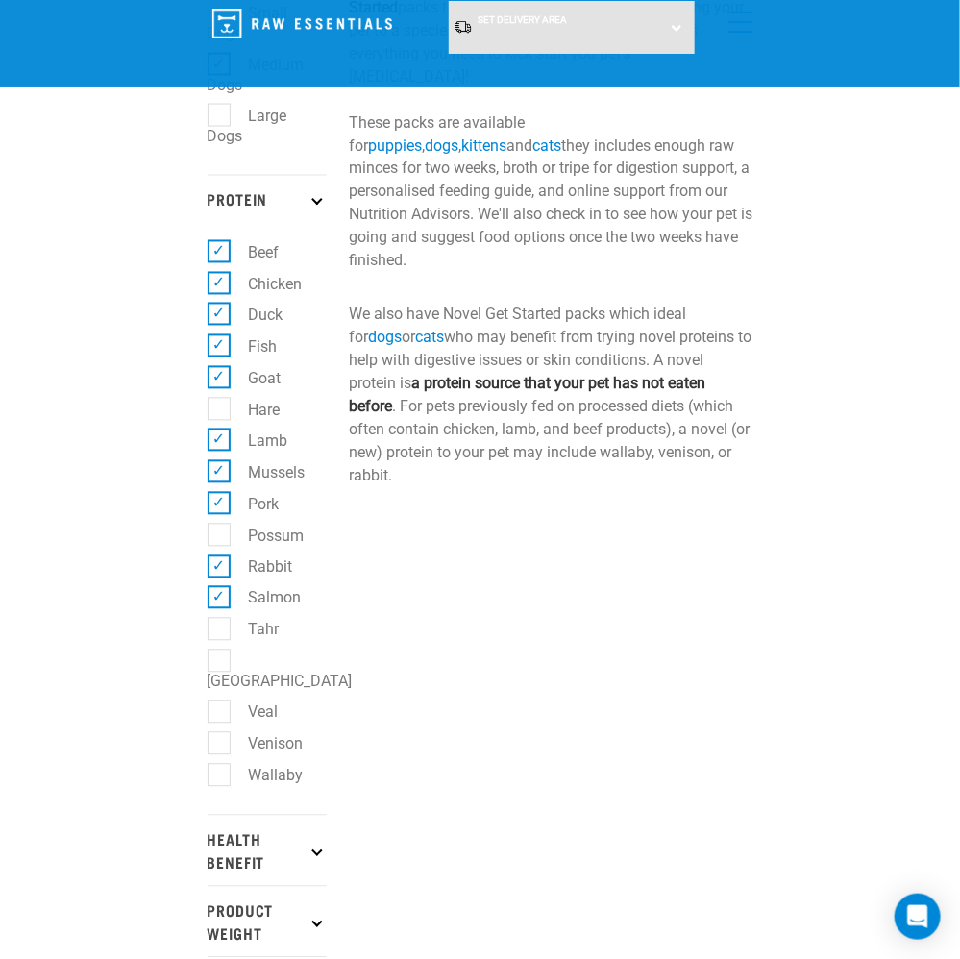
click at [225, 412] on label "Hare" at bounding box center [253, 410] width 70 height 24
click at [220, 412] on input "Hare" at bounding box center [214, 406] width 12 height 12
checkbox input "true"
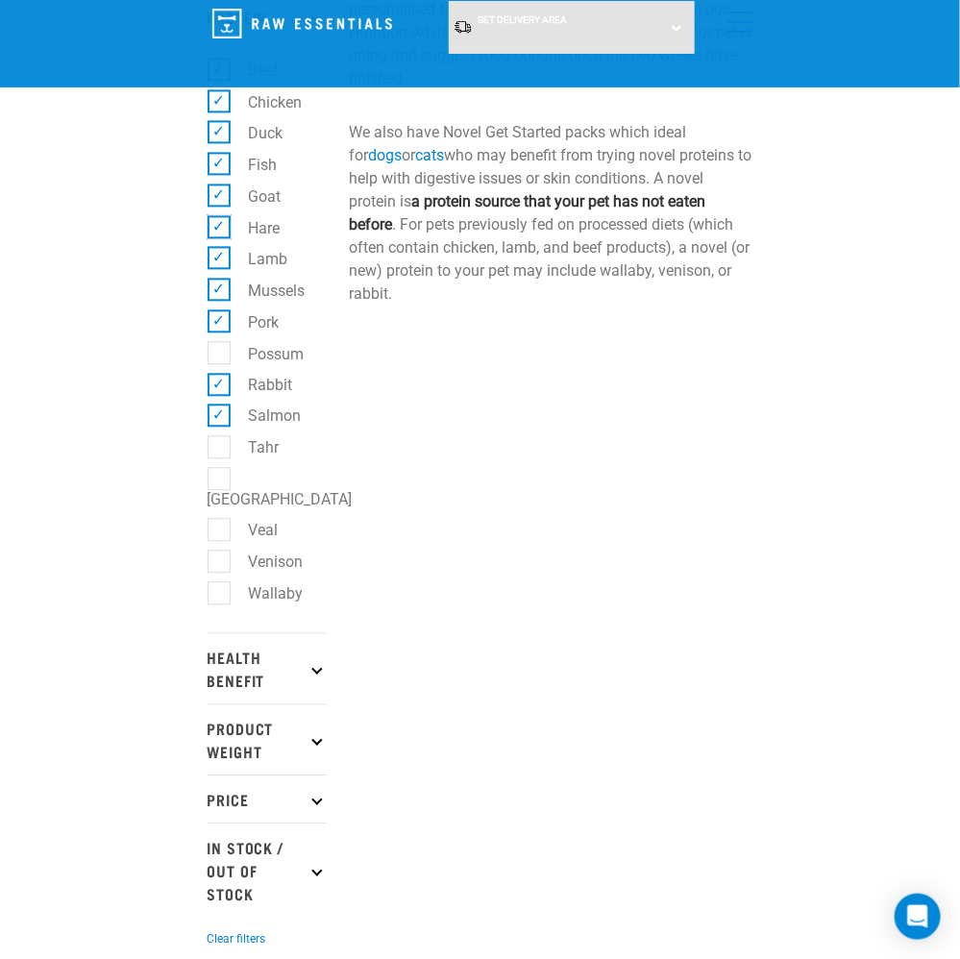
scroll to position [1057, 0]
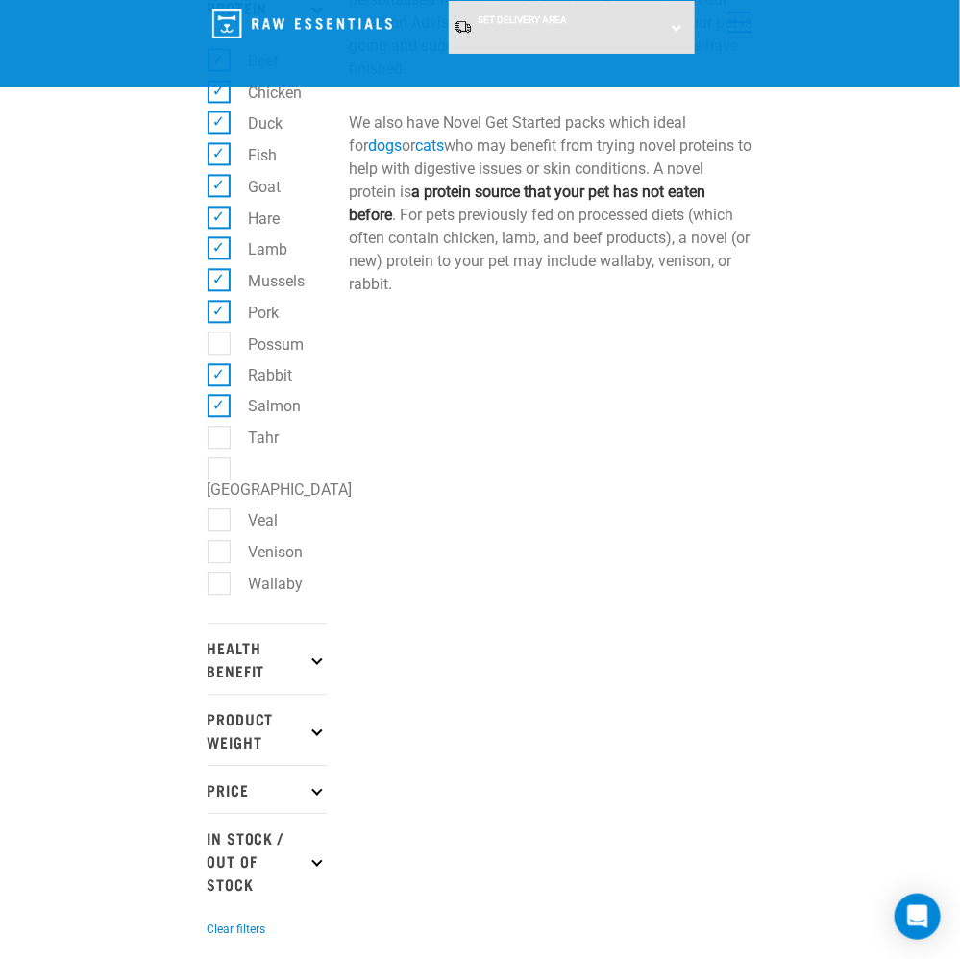
click at [227, 486] on label "Turkey" at bounding box center [284, 480] width 153 height 44
click at [220, 472] on input "Turkey" at bounding box center [214, 466] width 12 height 12
checkbox input "true"
click at [222, 512] on label "Veal" at bounding box center [252, 521] width 68 height 24
click at [220, 512] on input "Veal" at bounding box center [214, 517] width 12 height 12
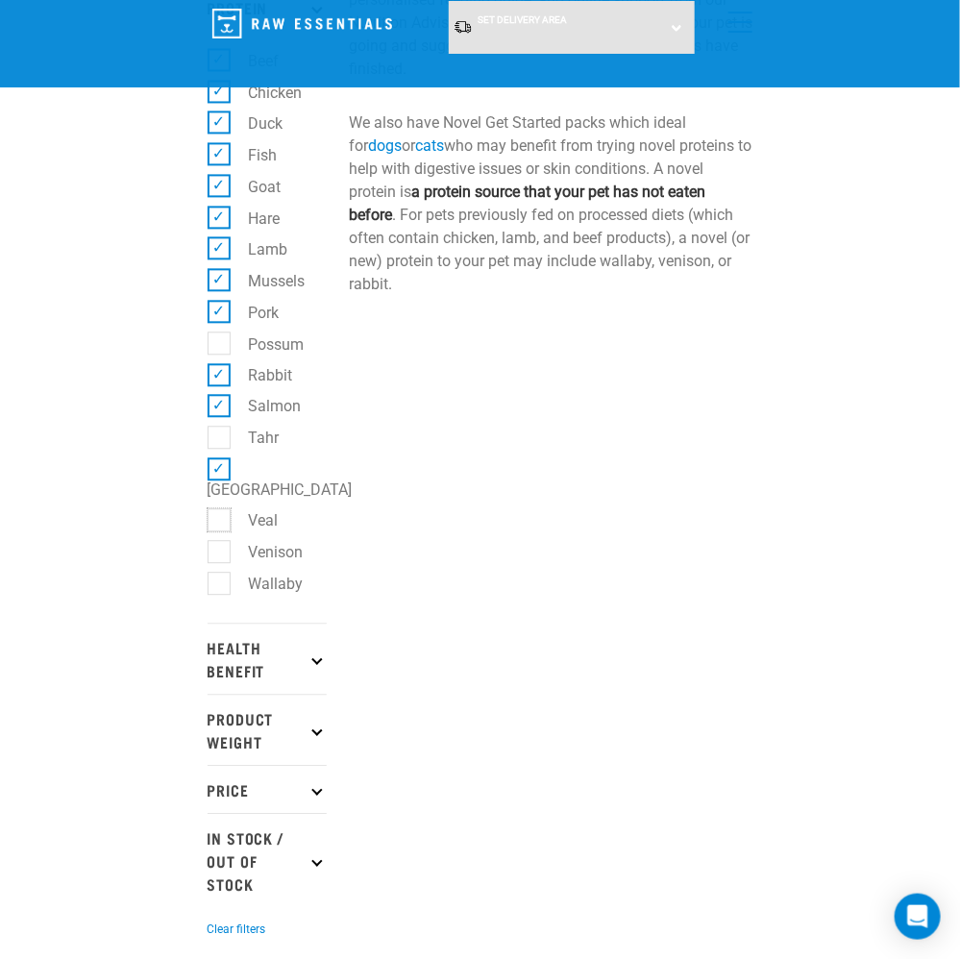
checkbox input "true"
click at [221, 543] on label "Venison" at bounding box center [264, 552] width 93 height 24
click at [220, 543] on input "Venison" at bounding box center [214, 549] width 12 height 12
checkbox input "true"
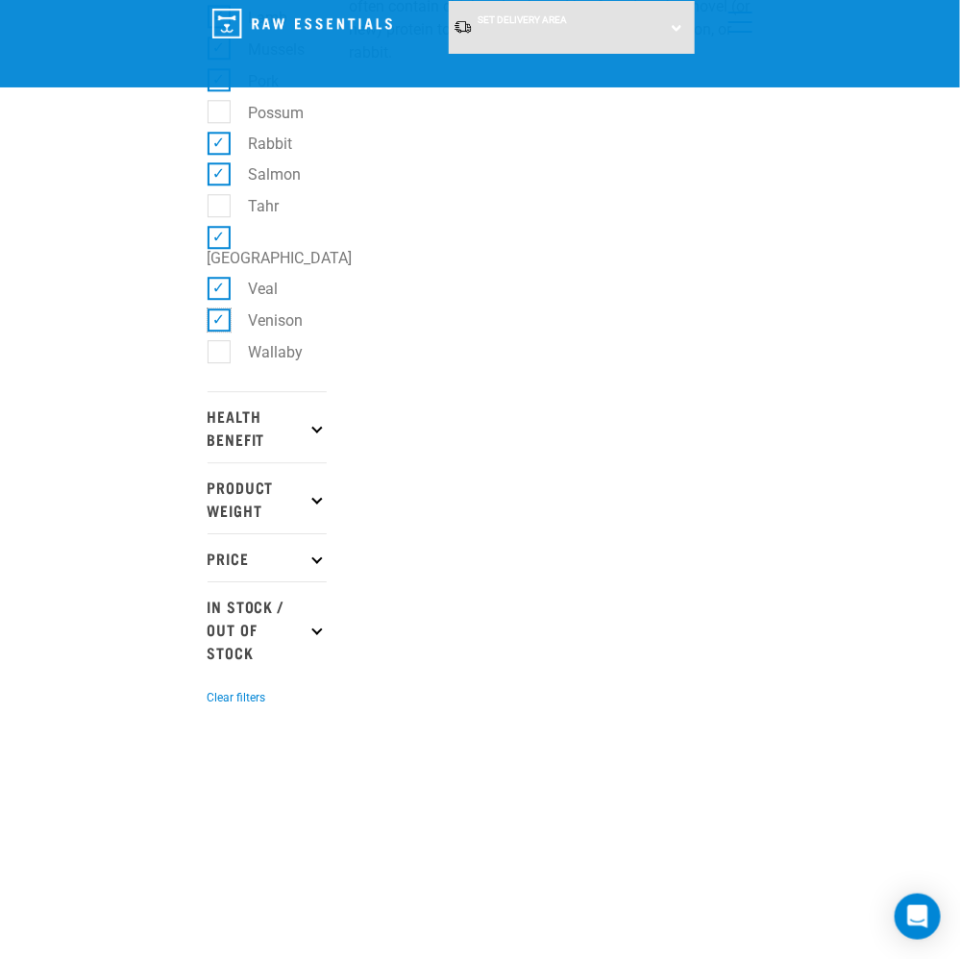
scroll to position [1346, 0]
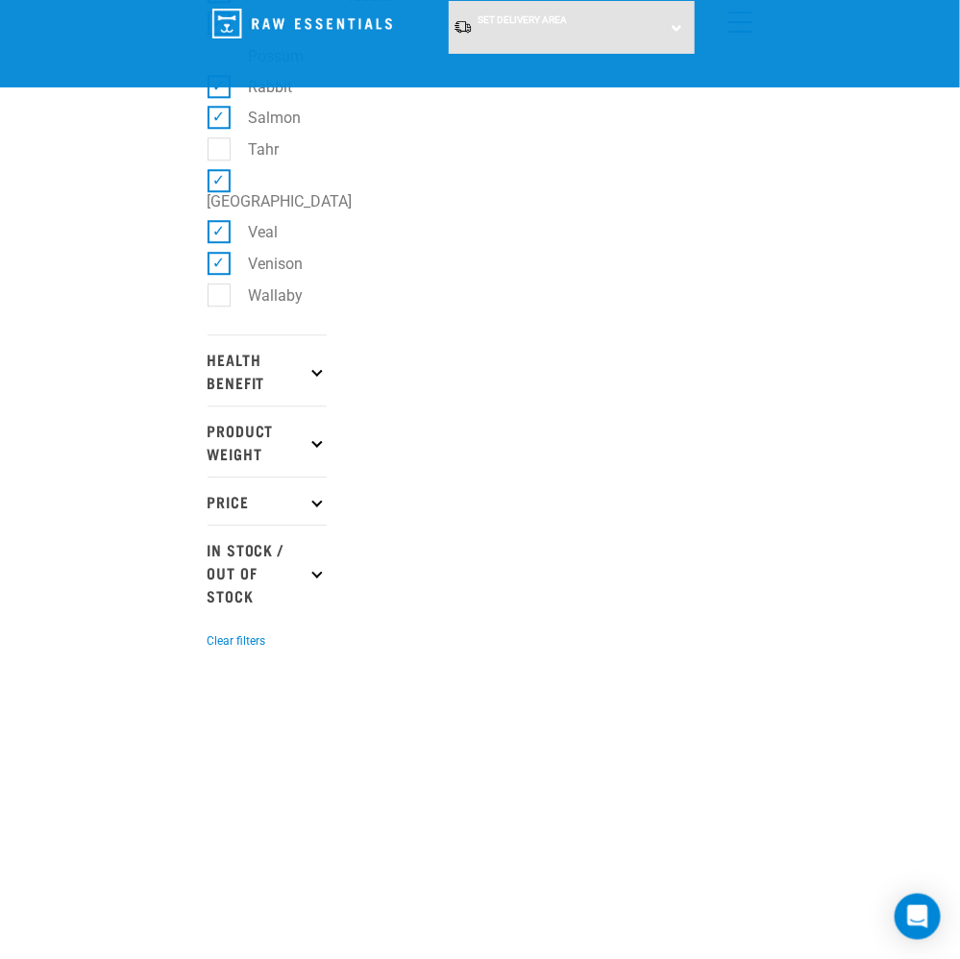
click at [261, 447] on p "Product Weight" at bounding box center [267, 441] width 119 height 71
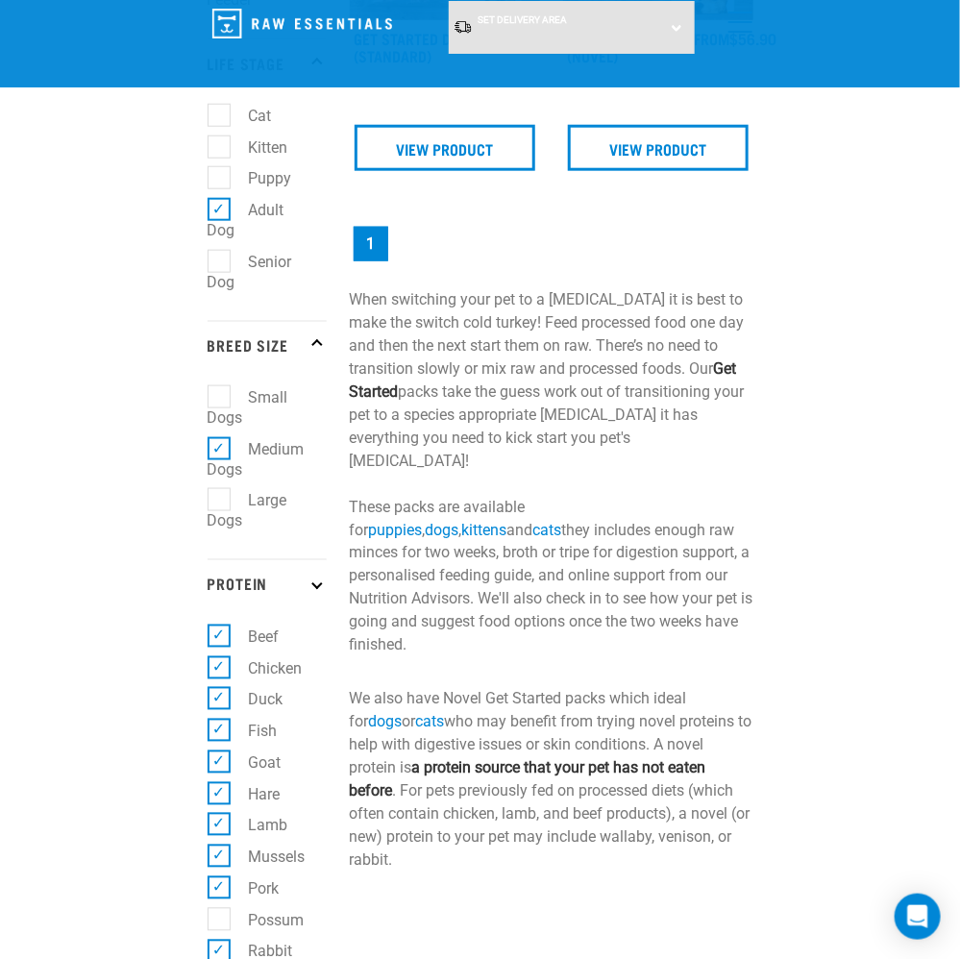
scroll to position [96, 0]
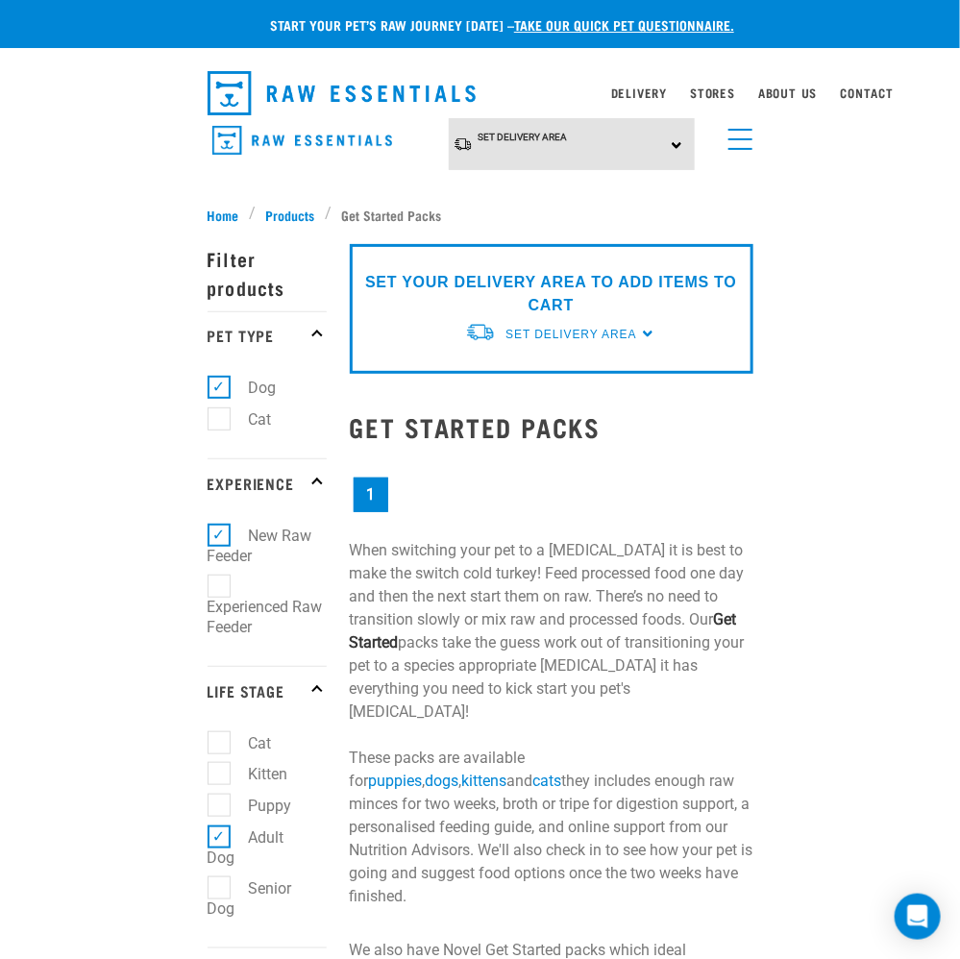
click at [293, 142] on img "dropdown navigation" at bounding box center [302, 141] width 180 height 30
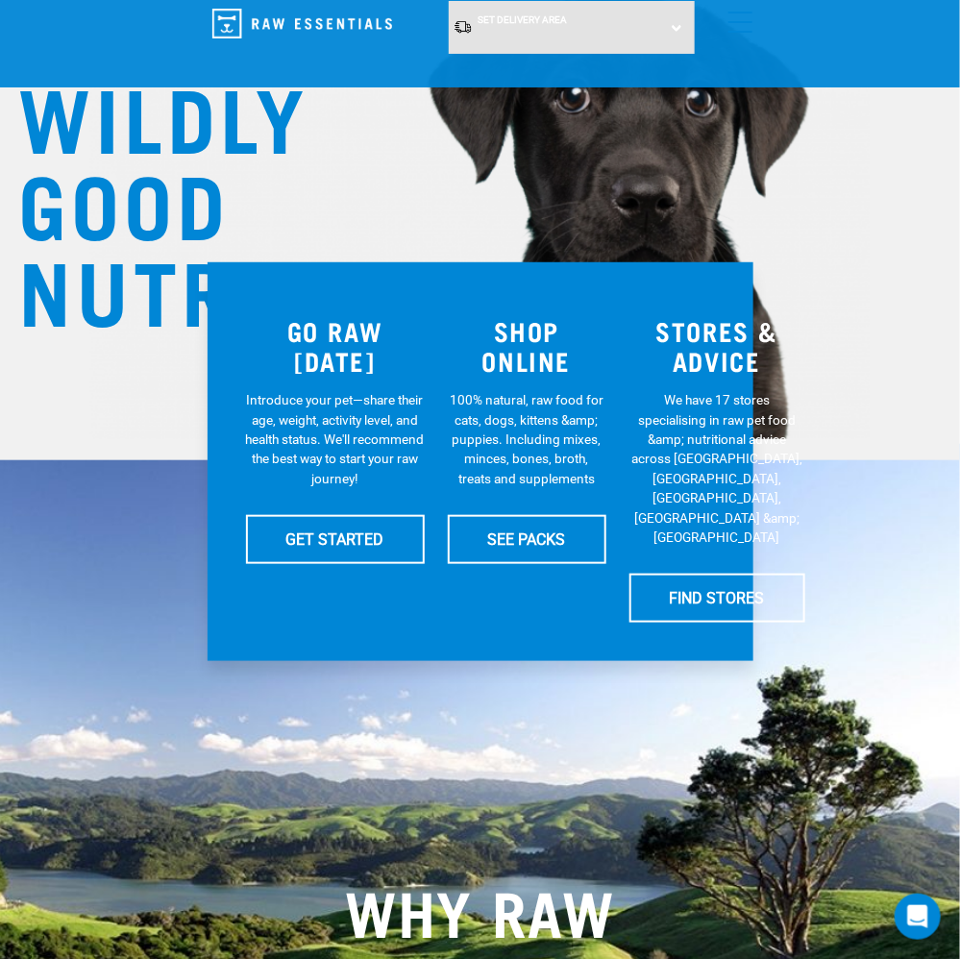
scroll to position [192, 0]
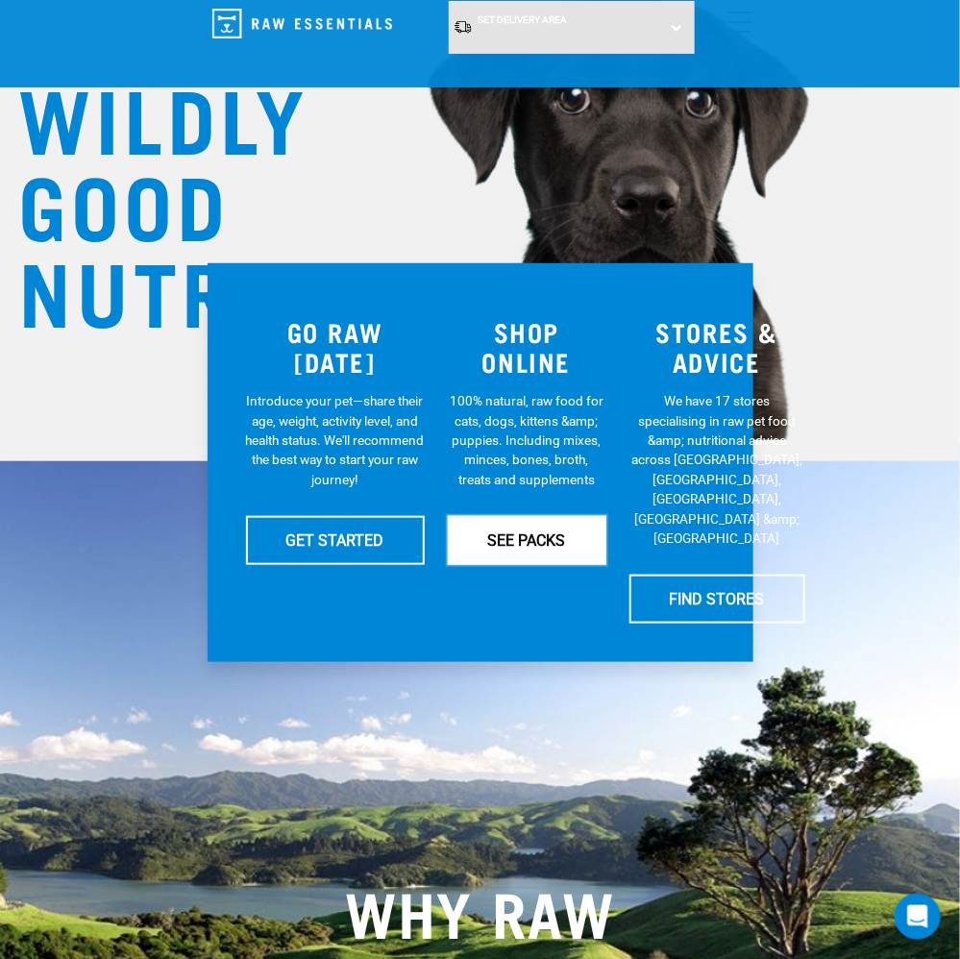
click at [562, 554] on link "SEE PACKS" at bounding box center [527, 540] width 159 height 48
click at [571, 540] on link "SEE PACKS" at bounding box center [527, 540] width 159 height 48
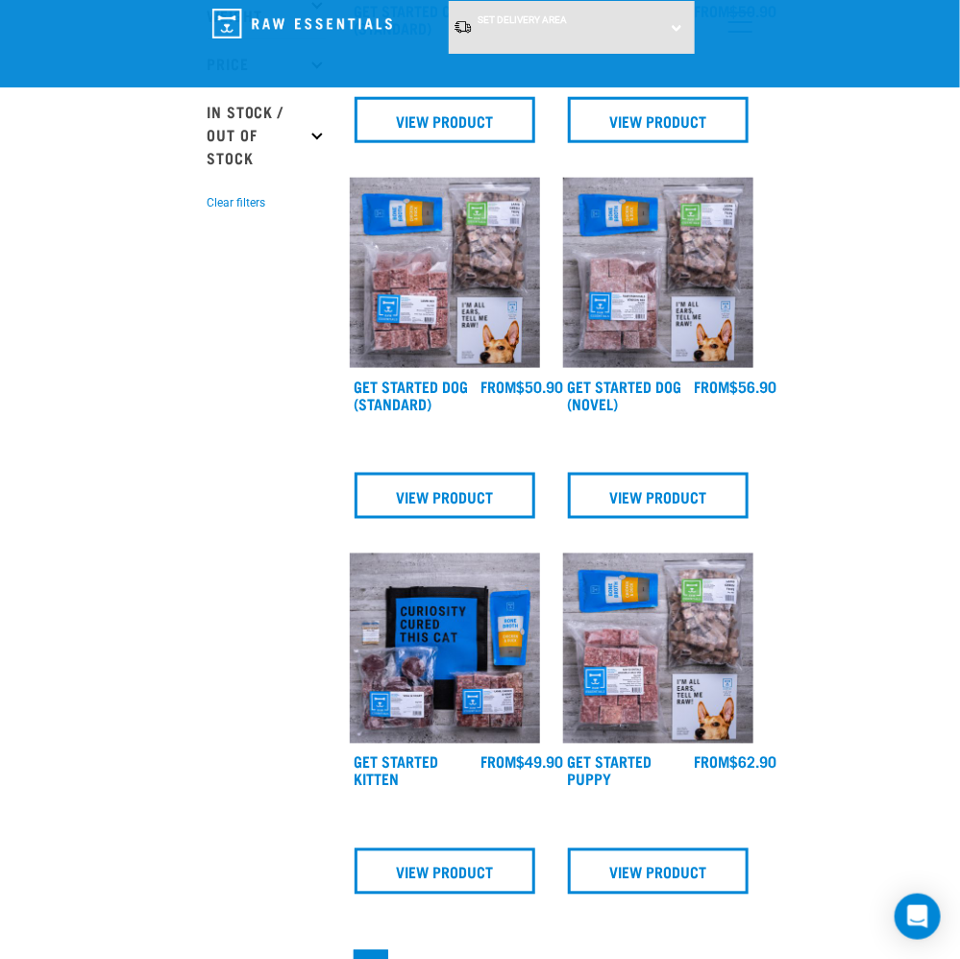
scroll to position [577, 0]
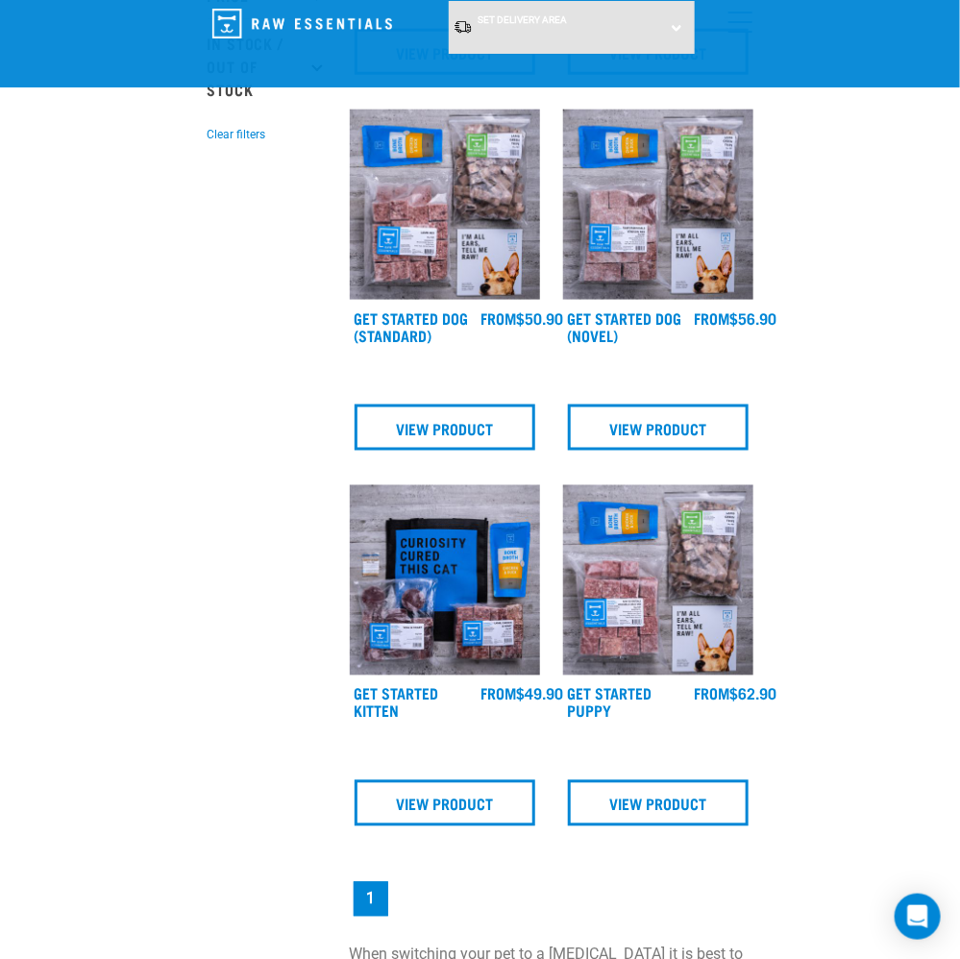
click at [691, 220] on img at bounding box center [658, 205] width 190 height 190
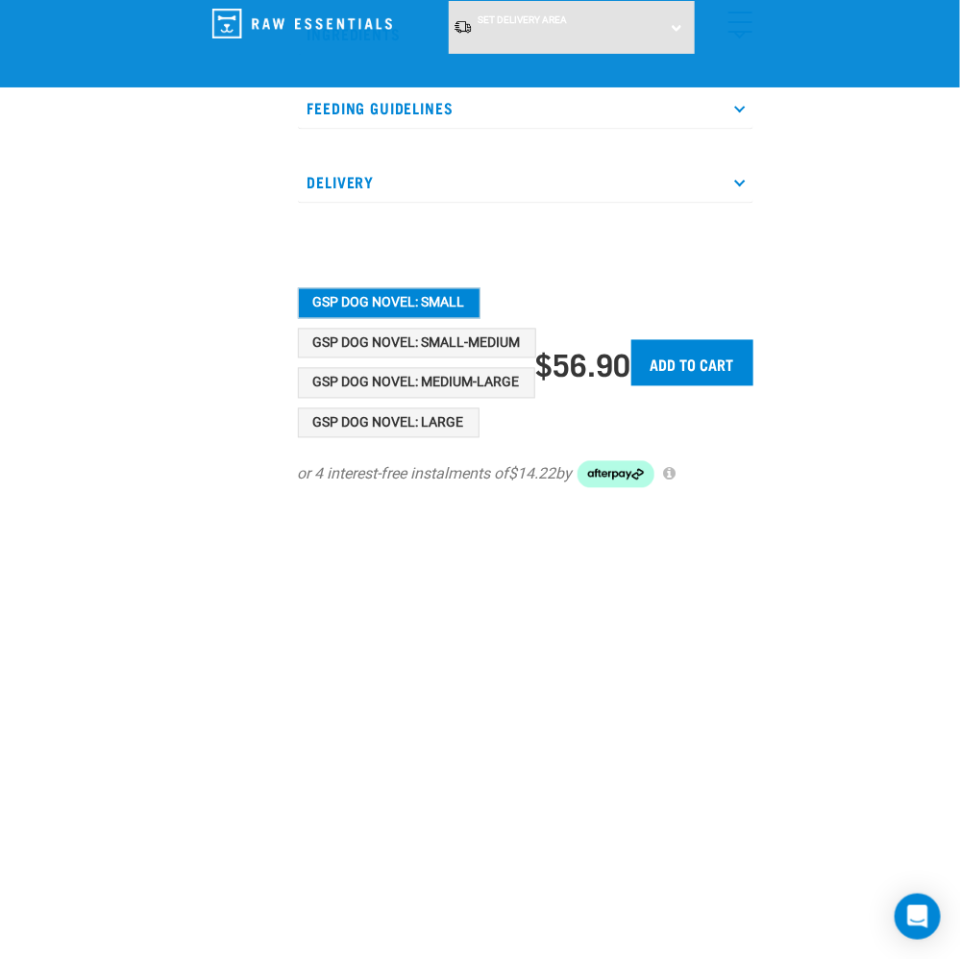
scroll to position [865, 0]
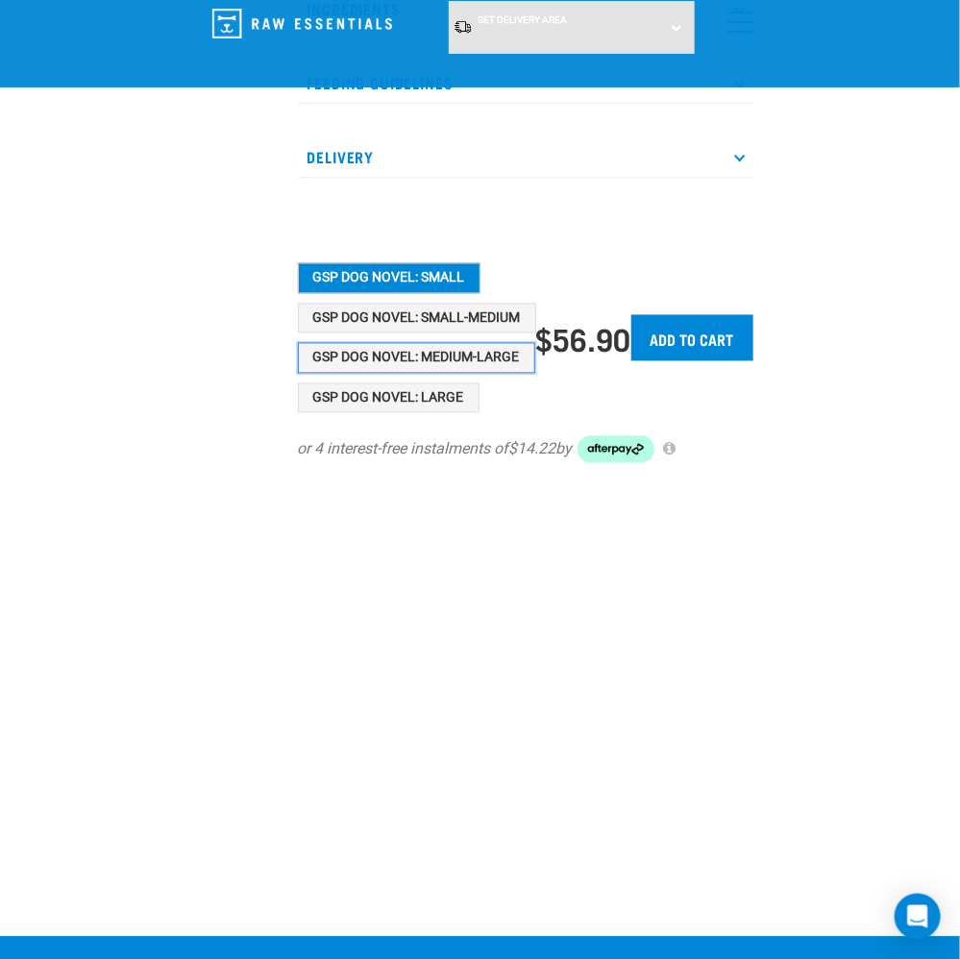
click at [481, 354] on button "GSP Dog Novel: Medium-Large" at bounding box center [416, 358] width 237 height 31
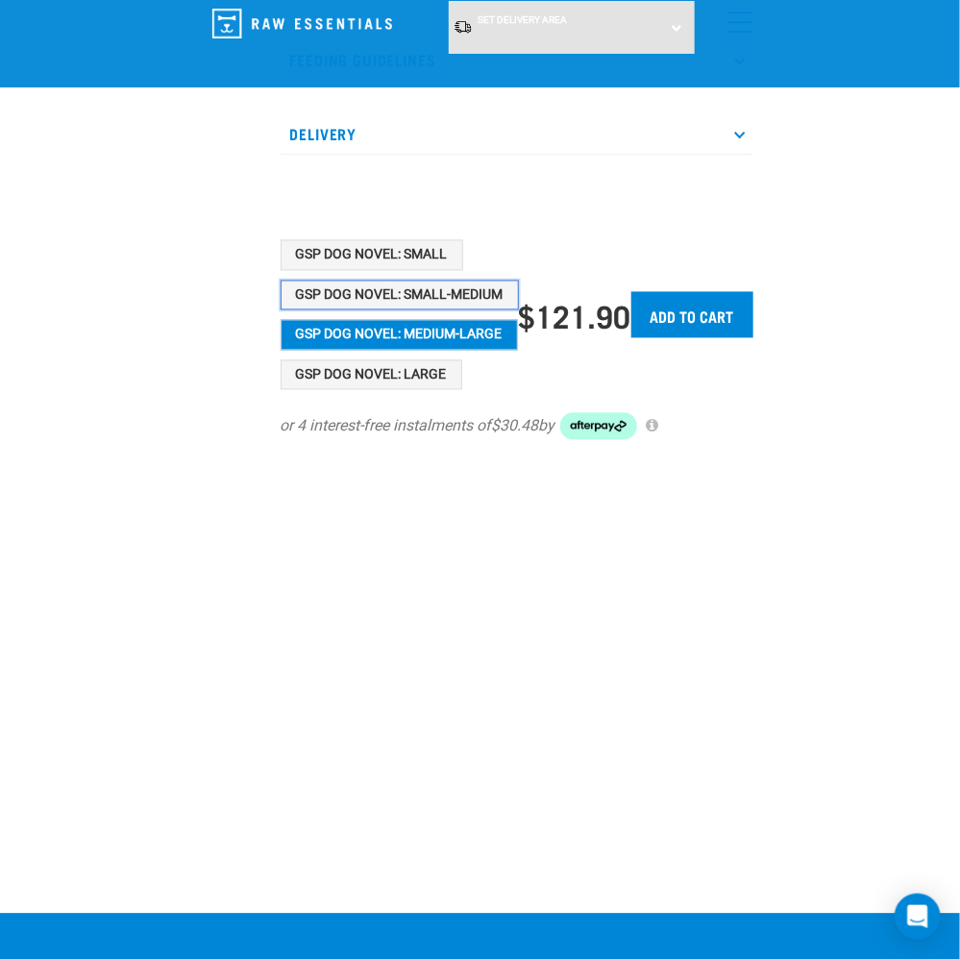
click at [452, 311] on button "GSP Dog Novel: Small-Medium" at bounding box center [400, 296] width 238 height 31
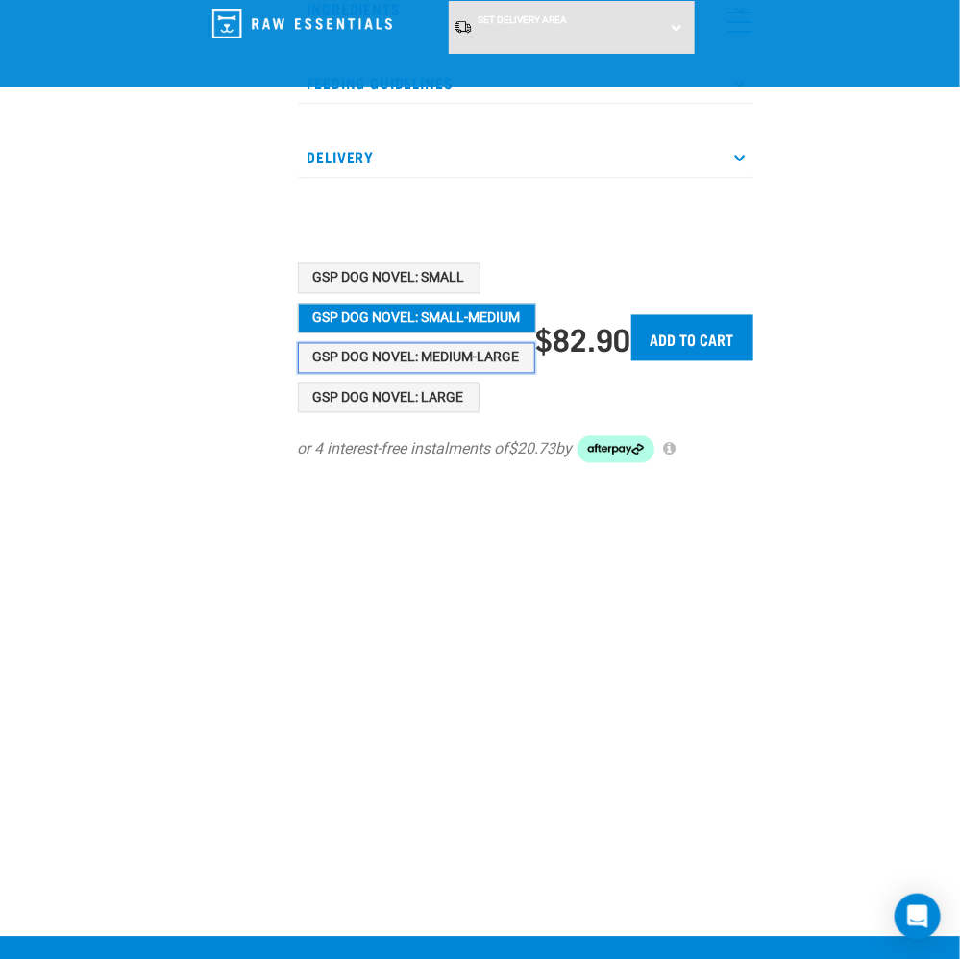
click at [493, 353] on button "GSP Dog Novel: Medium-Large" at bounding box center [416, 358] width 237 height 31
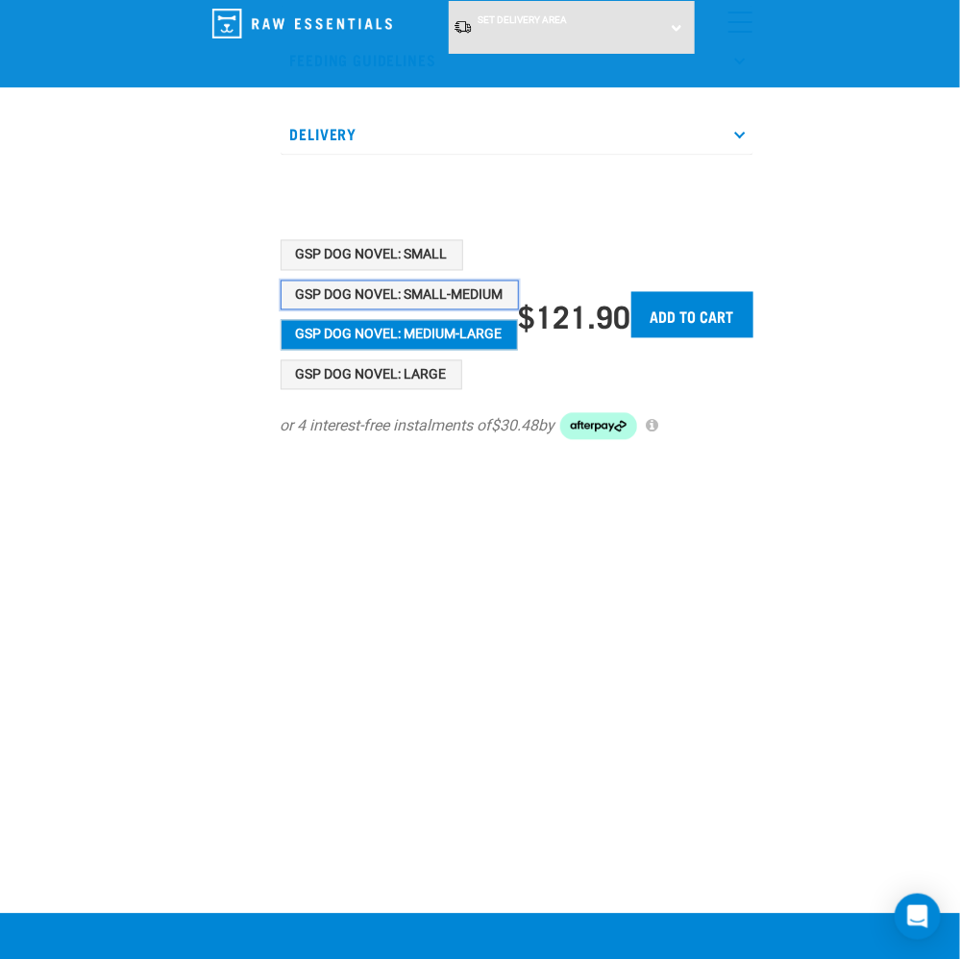
click at [448, 311] on button "GSP Dog Novel: Small-Medium" at bounding box center [400, 296] width 238 height 31
